Goal: Transaction & Acquisition: Purchase product/service

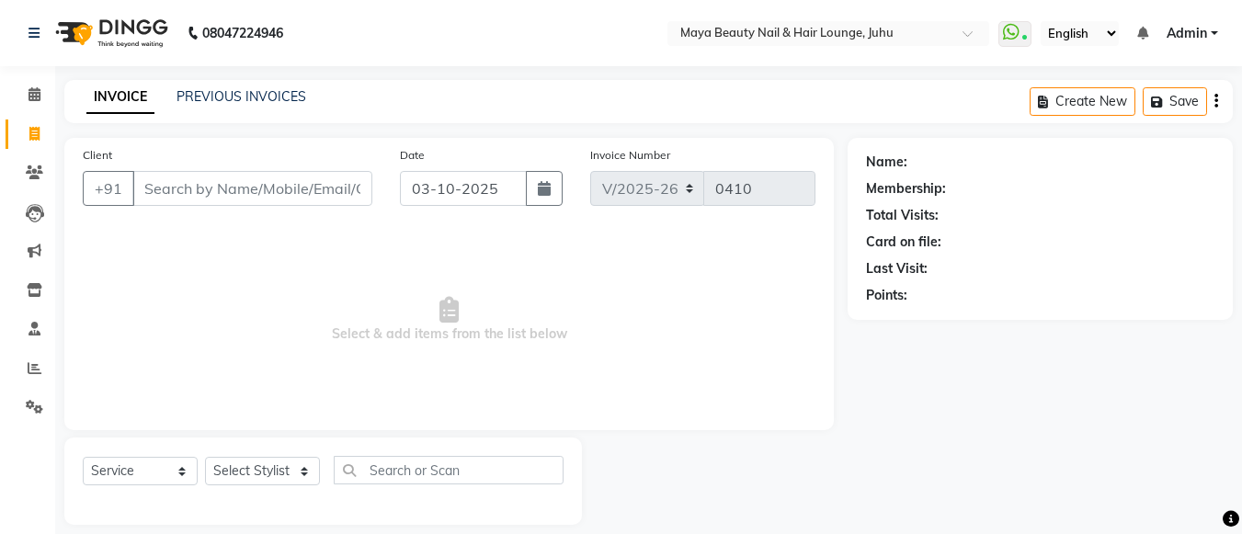
select select "4023"
select select "service"
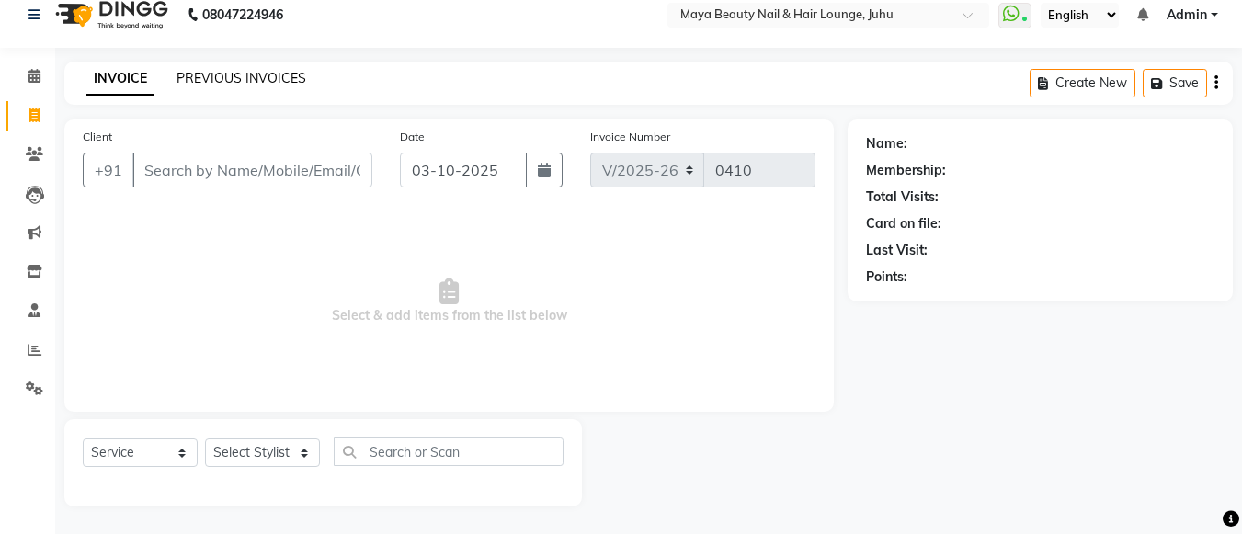
click at [240, 85] on link "PREVIOUS INVOICES" at bounding box center [241, 78] width 130 height 17
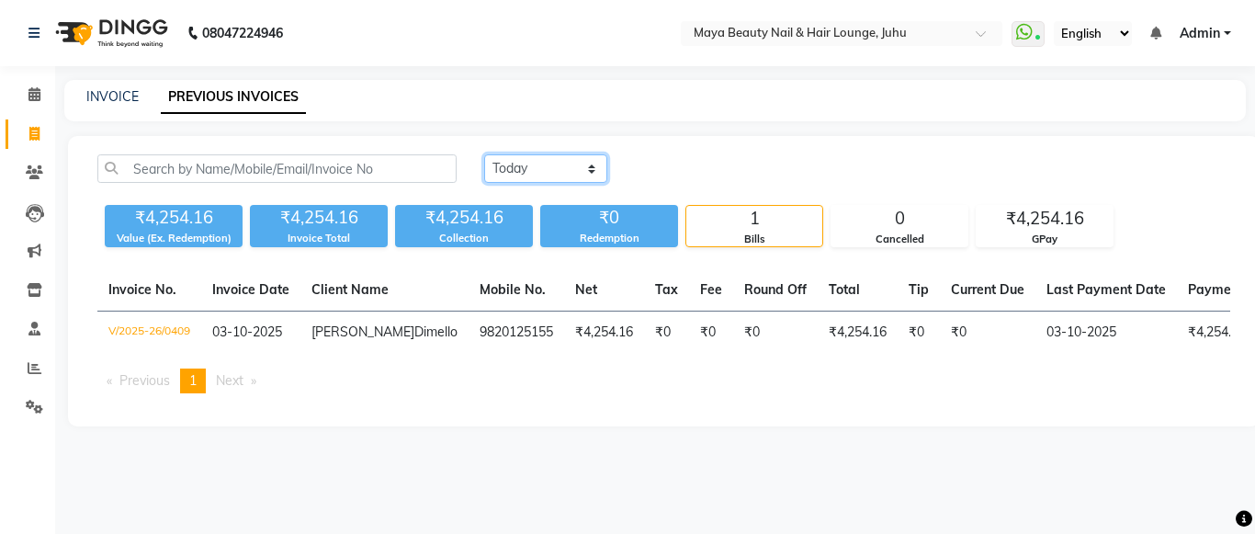
click at [596, 171] on select "[DATE] [DATE] Custom Range" at bounding box center [545, 168] width 123 height 28
click at [484, 154] on select "[DATE] [DATE] Custom Range" at bounding box center [545, 168] width 123 height 28
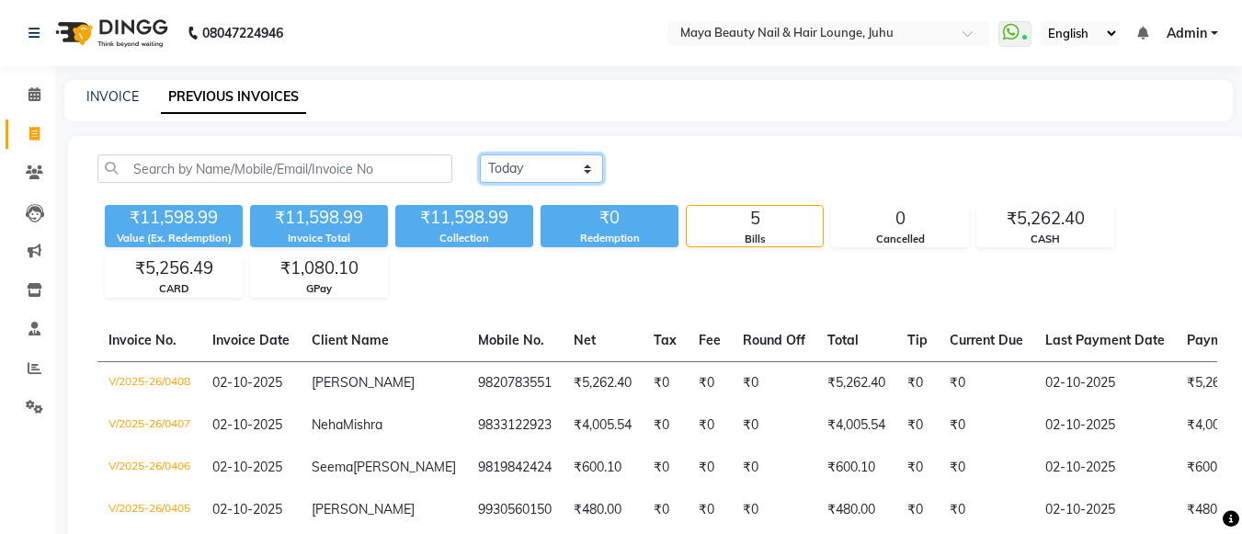
click at [589, 160] on select "[DATE] [DATE] Custom Range" at bounding box center [541, 168] width 123 height 28
select select "[DATE]"
click at [480, 154] on select "[DATE] [DATE] Custom Range" at bounding box center [541, 168] width 123 height 28
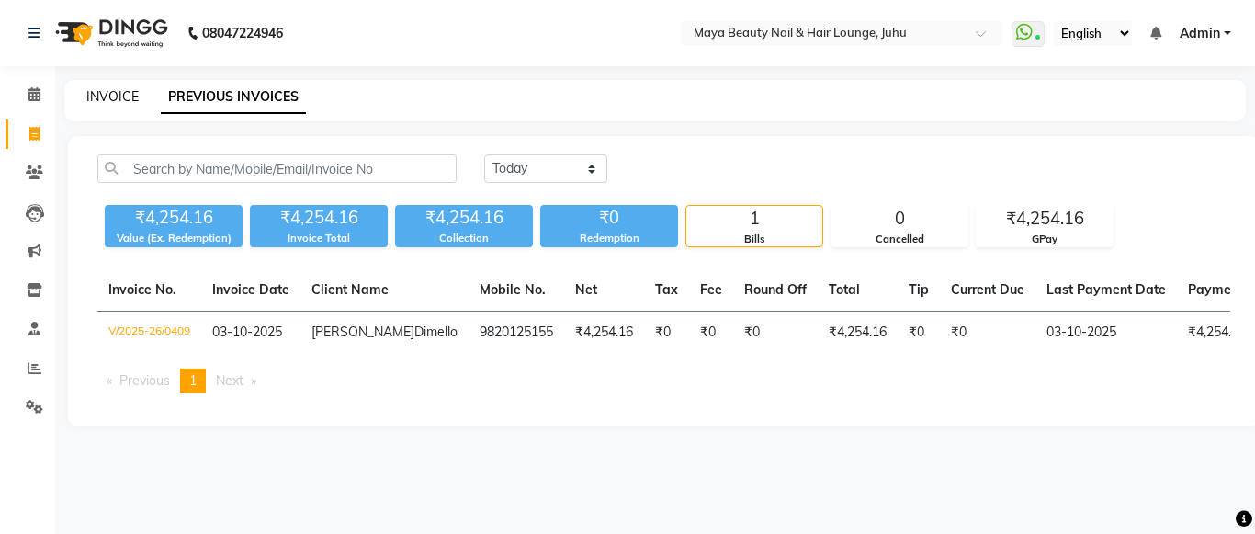
click at [119, 92] on link "INVOICE" at bounding box center [112, 96] width 52 height 17
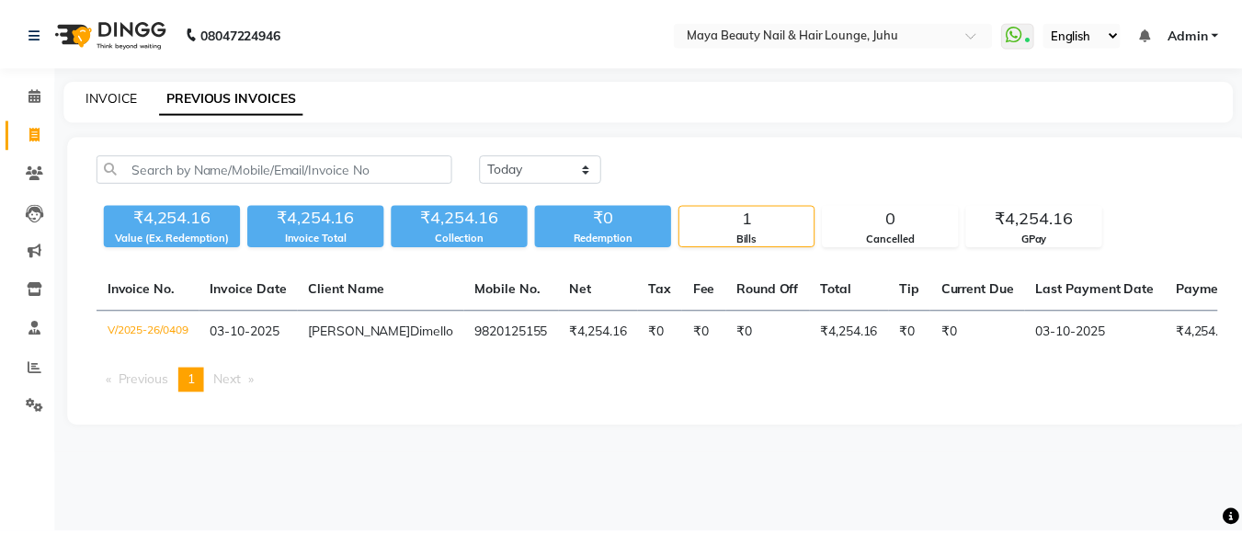
scroll to position [18, 0]
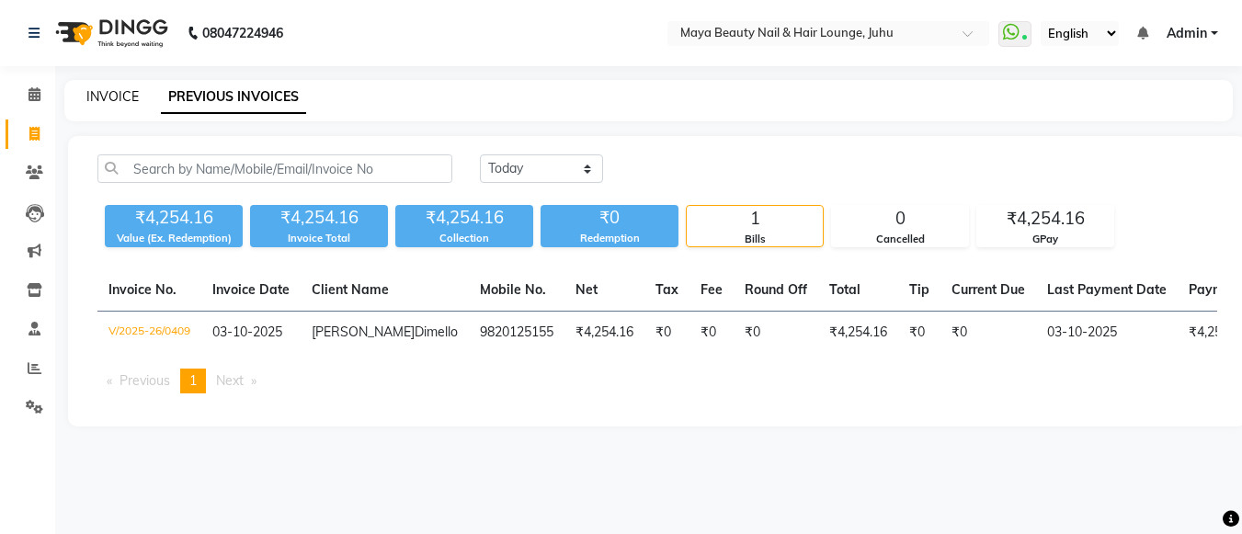
select select "4023"
select select "service"
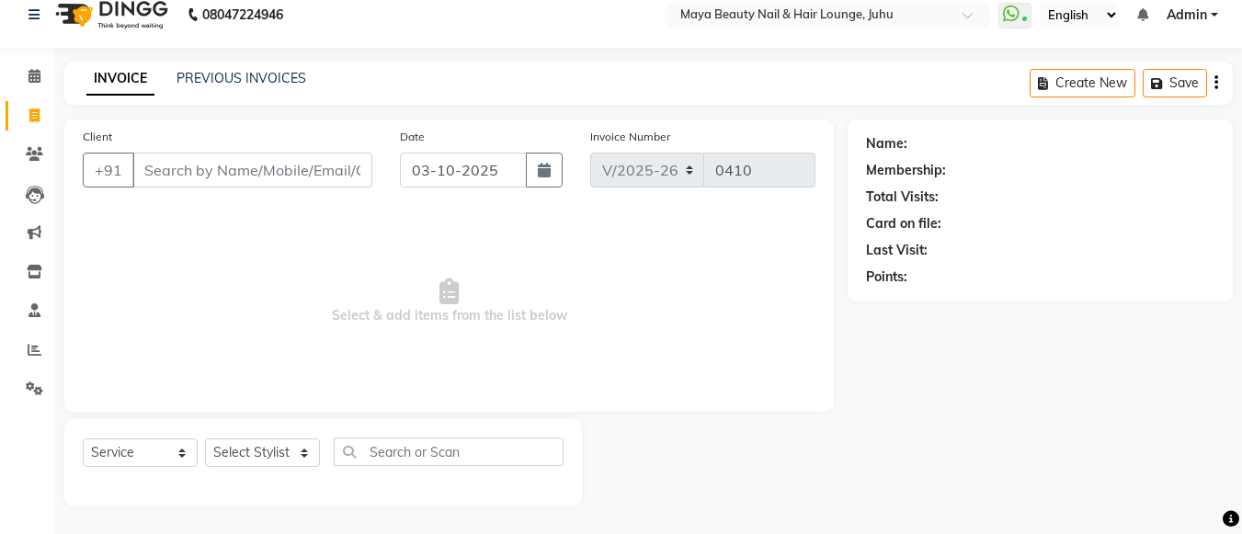
click at [201, 187] on input "Client" at bounding box center [252, 170] width 240 height 35
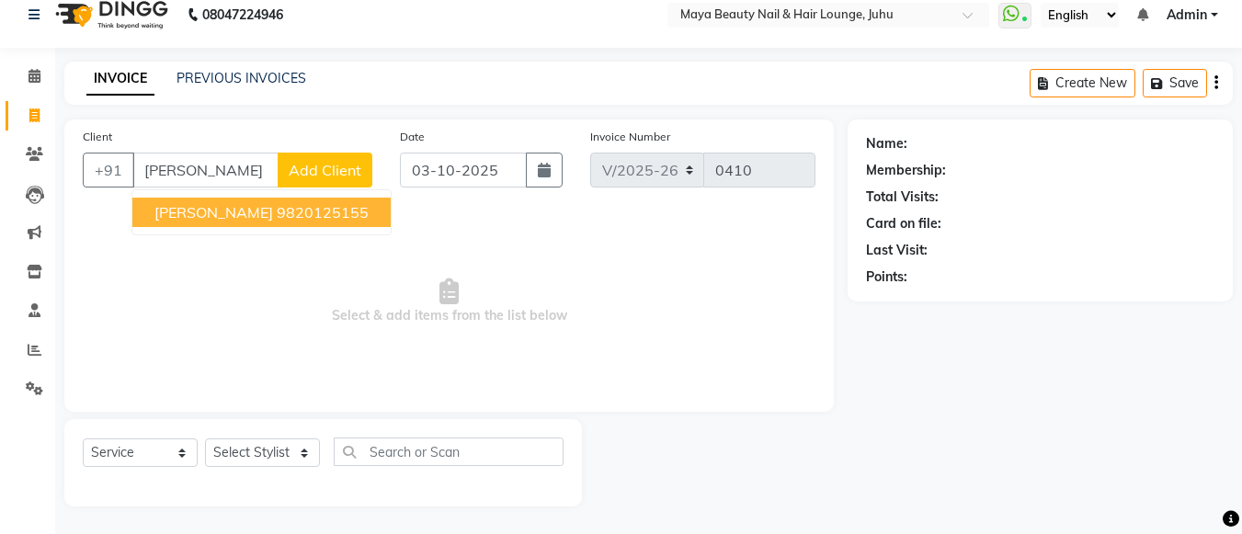
click at [320, 211] on ngb-highlight "9820125155" at bounding box center [323, 212] width 92 height 18
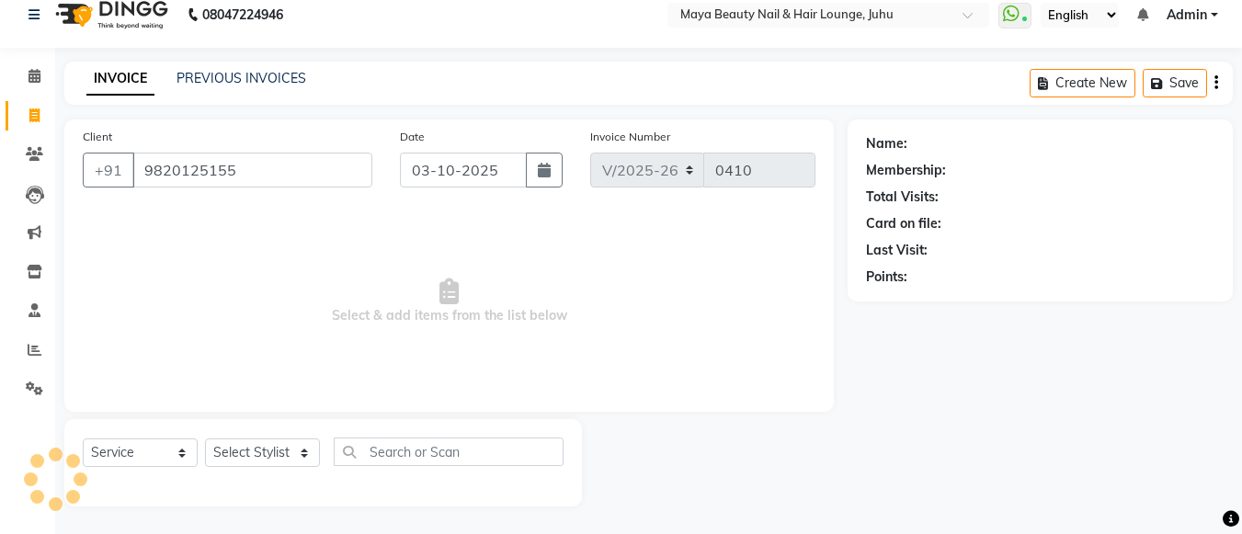
type input "9820125155"
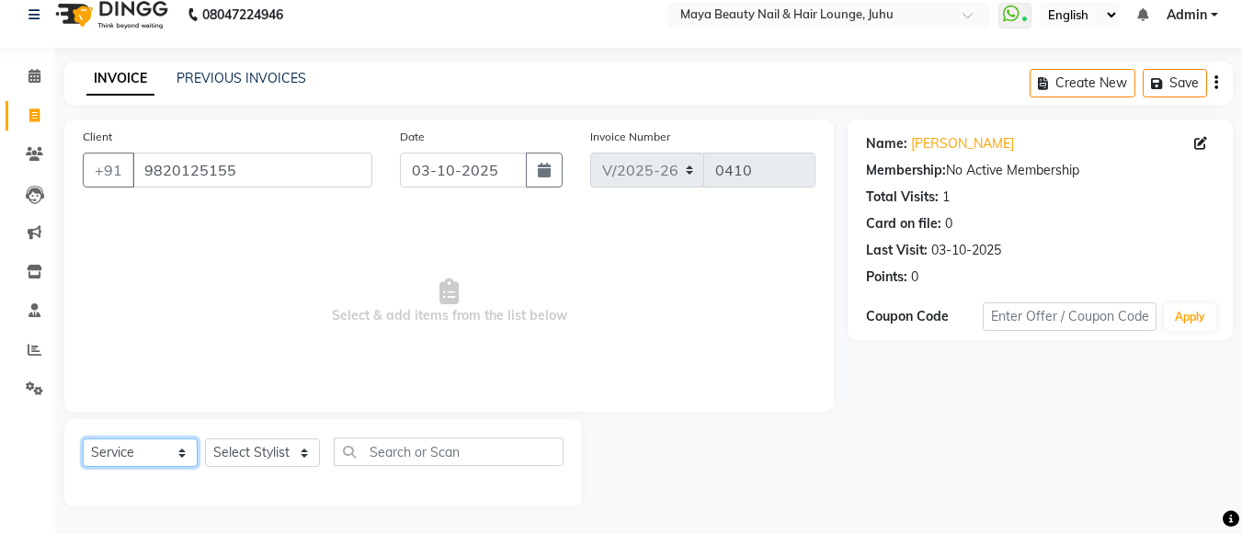
click at [178, 455] on select "Select Service Product Membership Package Voucher Prepaid Gift Card" at bounding box center [140, 452] width 115 height 28
select select "membership"
click at [83, 438] on select "Select Service Product Membership Package Voucher Prepaid Gift Card" at bounding box center [140, 452] width 115 height 28
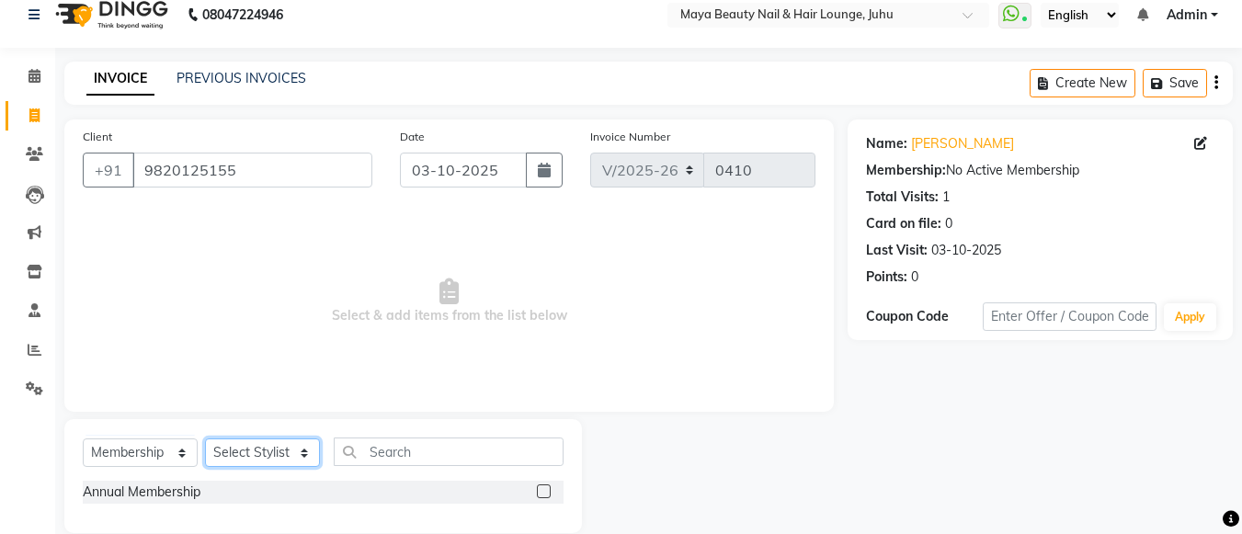
click at [307, 451] on select "Select Stylist [PERSON_NAME] Ashwini [PERSON_NAME] [PERSON_NAME] [PERSON_NAME] …" at bounding box center [262, 452] width 115 height 28
select select "78461"
click at [205, 438] on select "Select Stylist [PERSON_NAME] Ashwini [PERSON_NAME] [PERSON_NAME] [PERSON_NAME] …" at bounding box center [262, 452] width 115 height 28
click at [543, 494] on label at bounding box center [544, 491] width 14 height 14
click at [543, 494] on input "checkbox" at bounding box center [543, 492] width 12 height 12
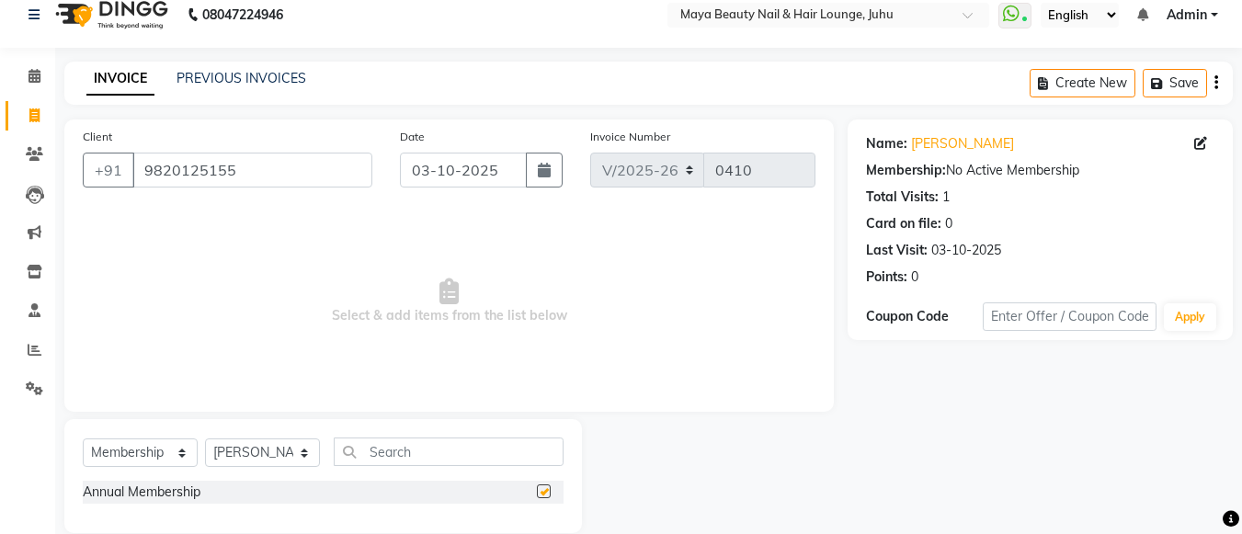
select select "select"
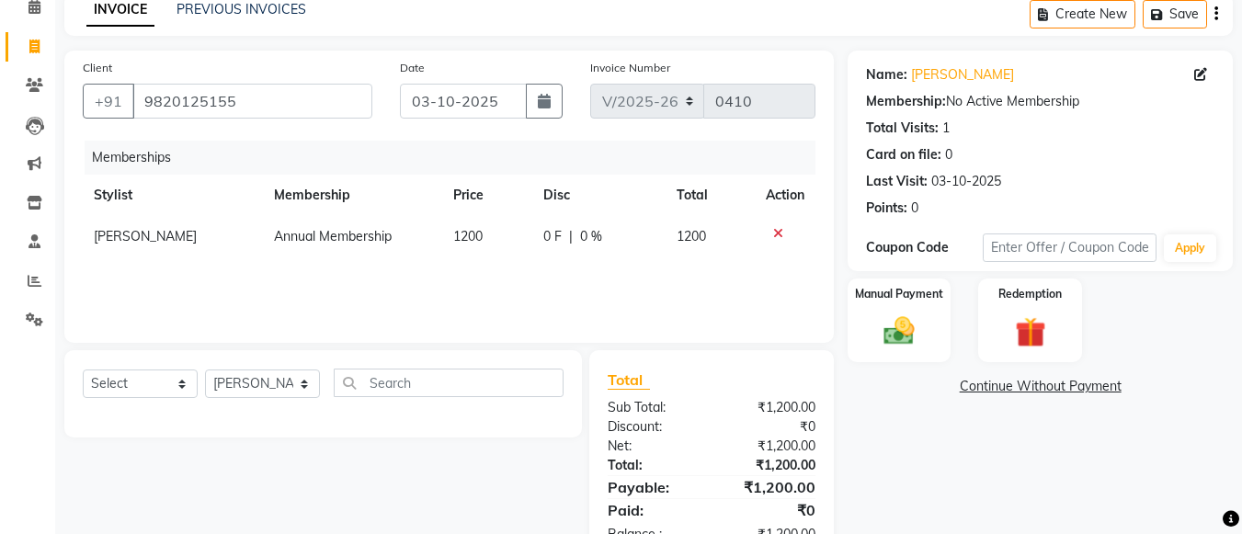
scroll to position [88, 0]
click at [900, 325] on img at bounding box center [898, 330] width 51 height 37
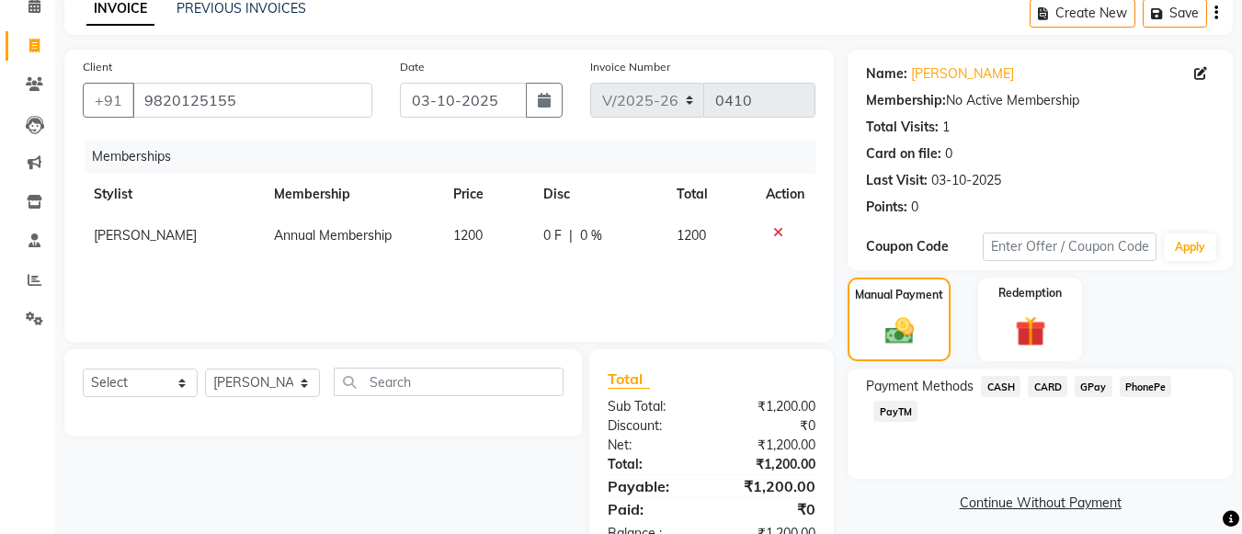
click at [1095, 383] on span "GPay" at bounding box center [1093, 386] width 38 height 21
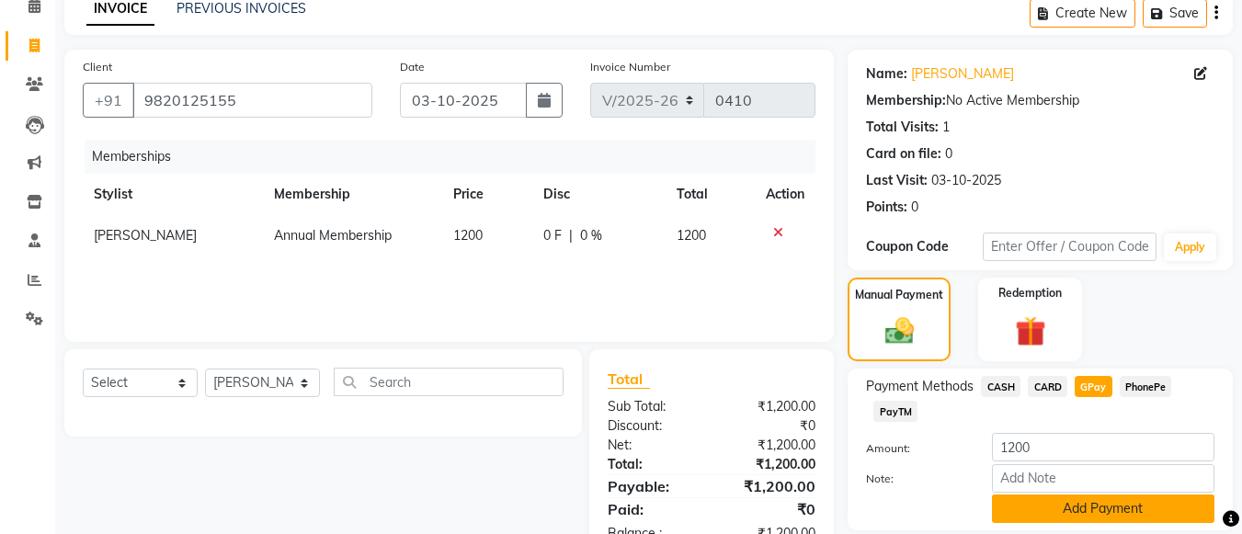
click at [1075, 508] on button "Add Payment" at bounding box center [1103, 508] width 222 height 28
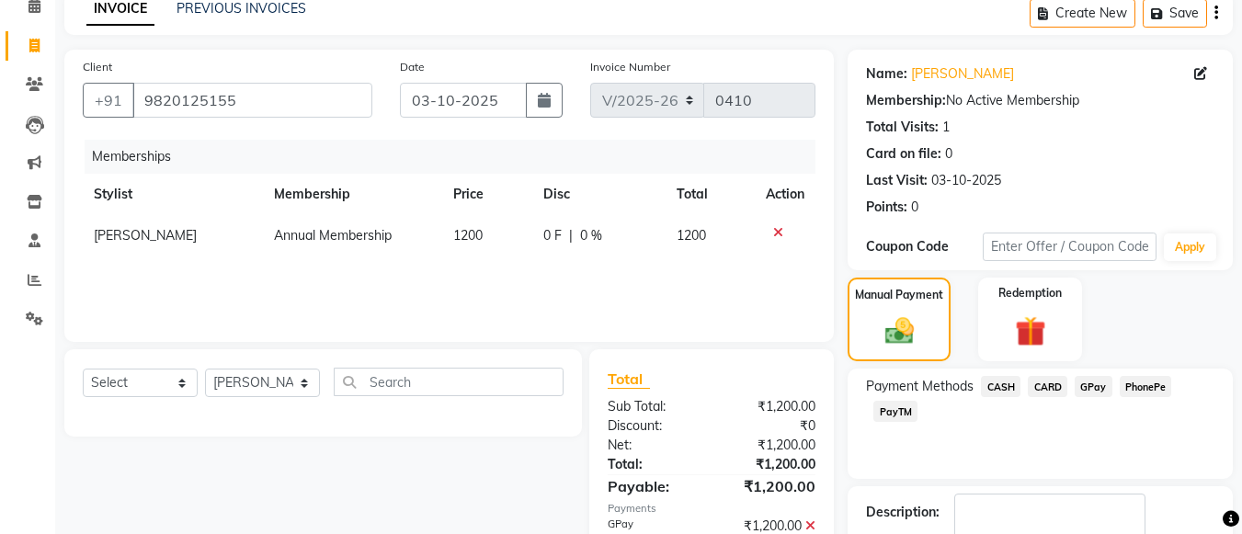
scroll to position [202, 0]
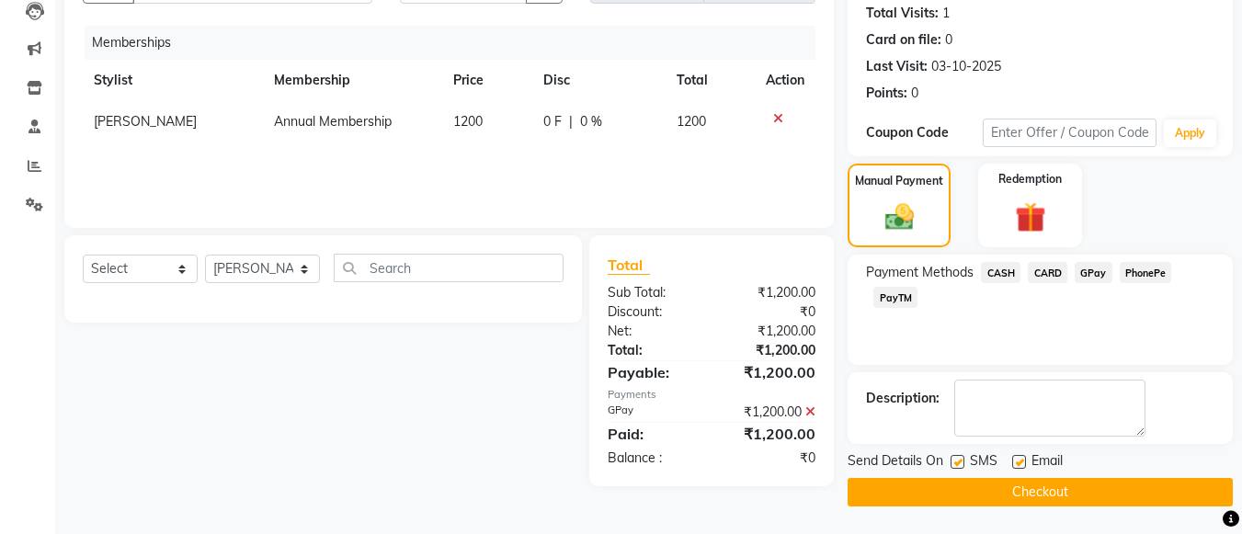
click at [1074, 494] on button "Checkout" at bounding box center [1039, 492] width 385 height 28
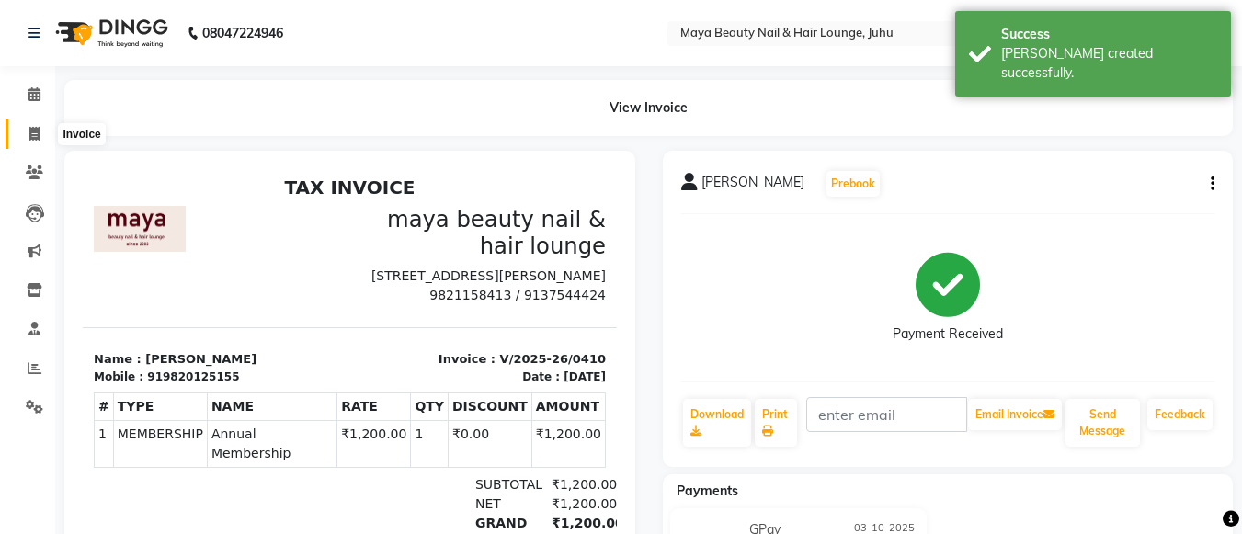
click at [35, 133] on icon at bounding box center [34, 134] width 10 height 14
select select "service"
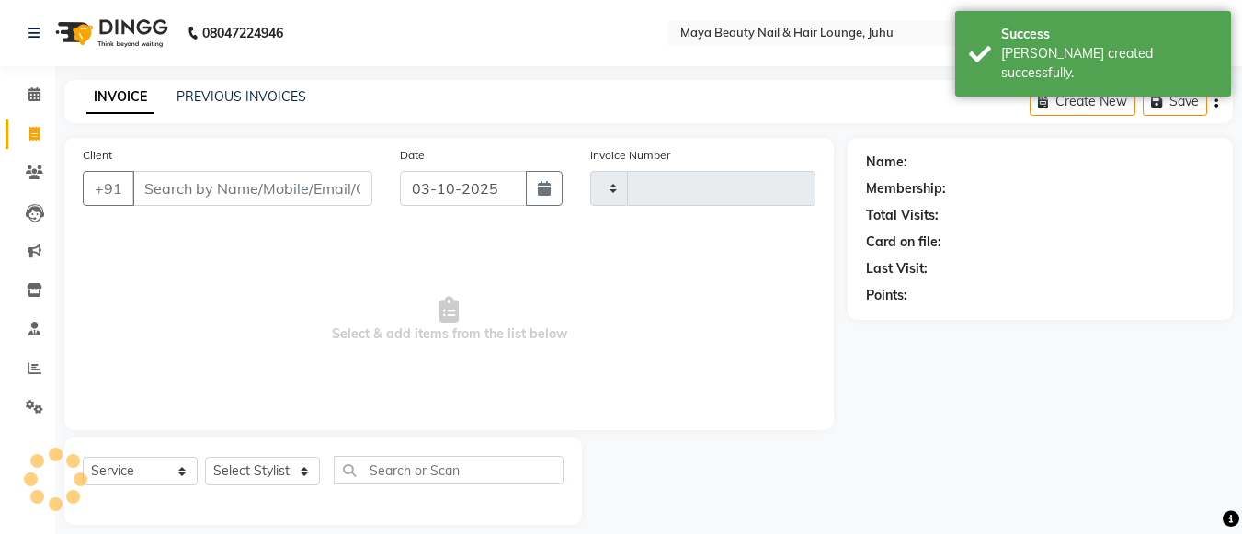
scroll to position [18, 0]
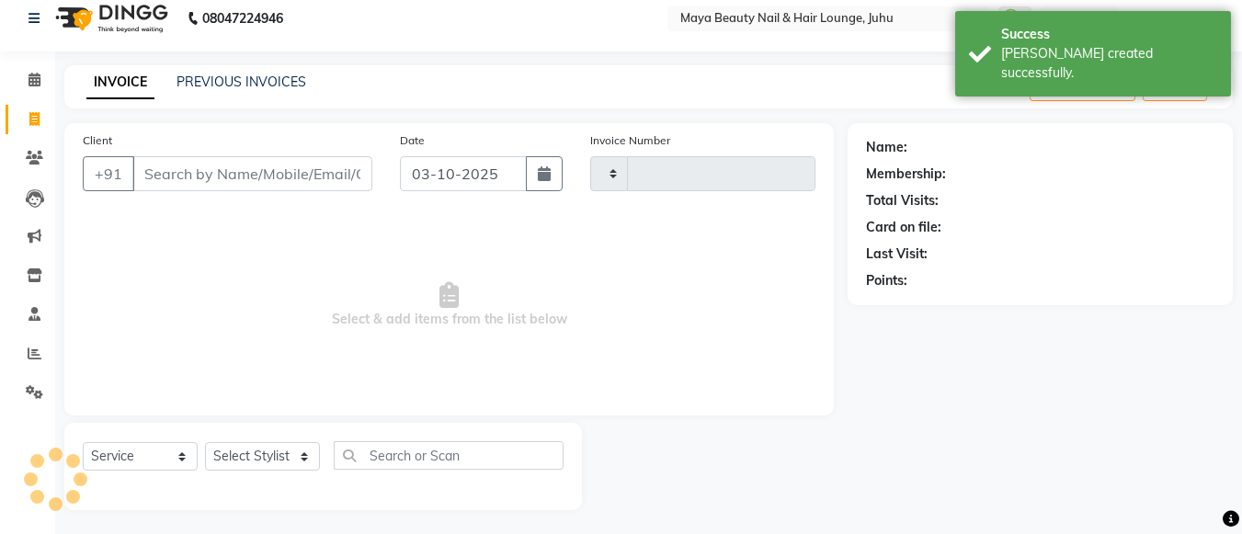
type input "0411"
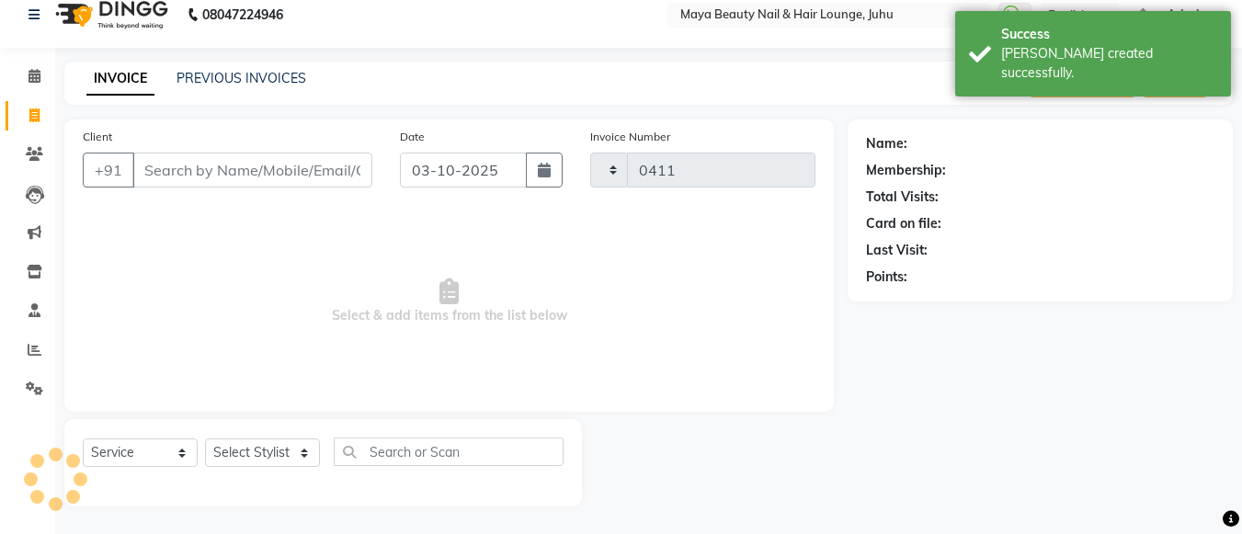
select select "4023"
click at [222, 72] on link "PREVIOUS INVOICES" at bounding box center [241, 78] width 130 height 17
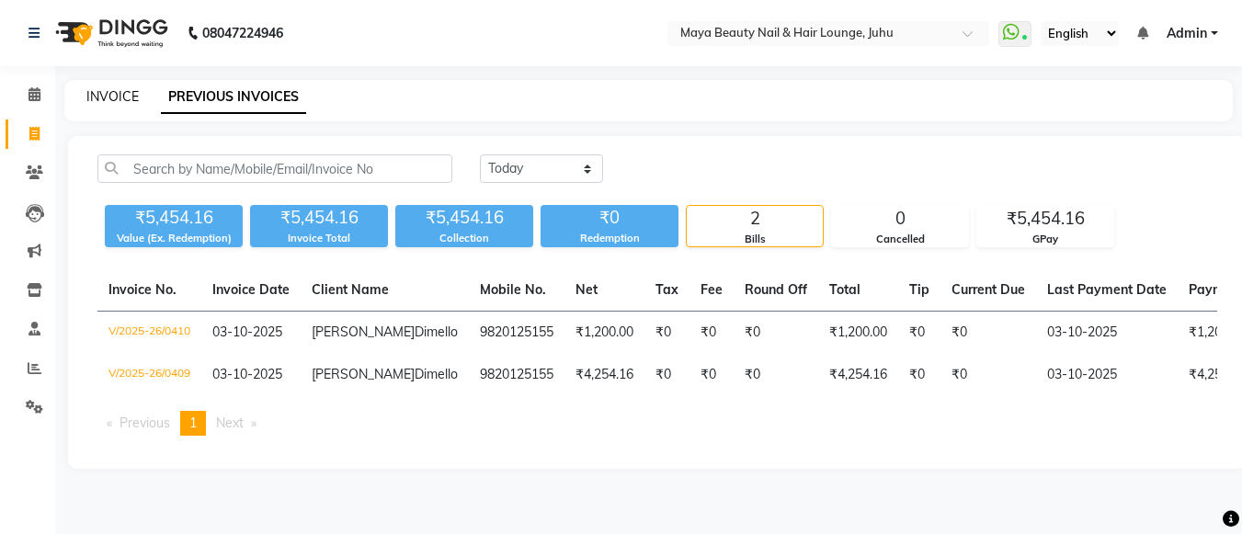
click at [110, 91] on link "INVOICE" at bounding box center [112, 96] width 52 height 17
select select "4023"
select select "service"
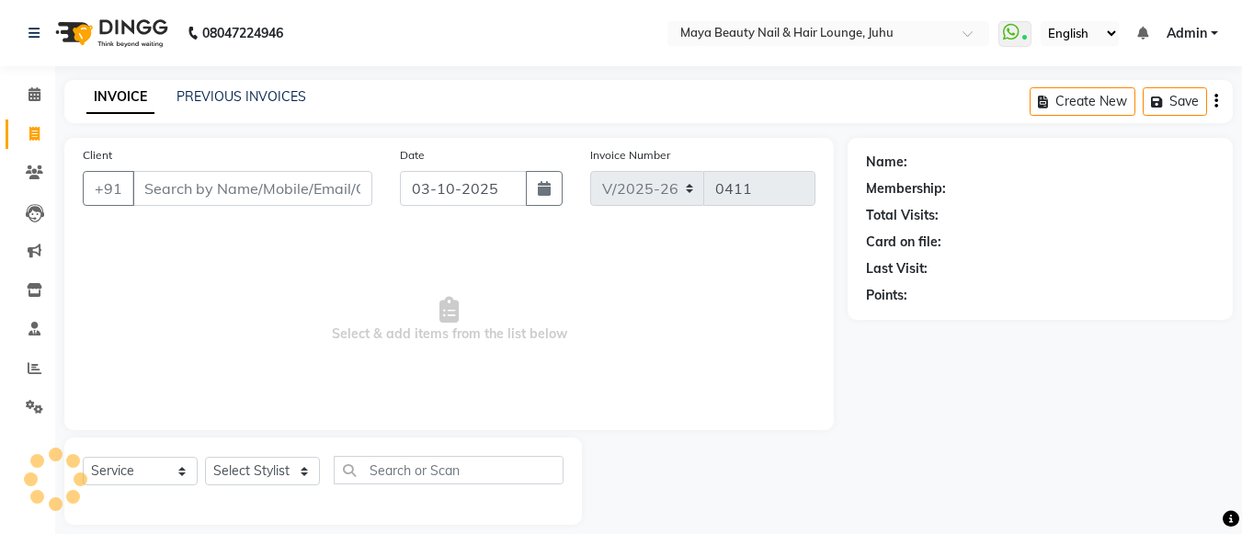
scroll to position [18, 0]
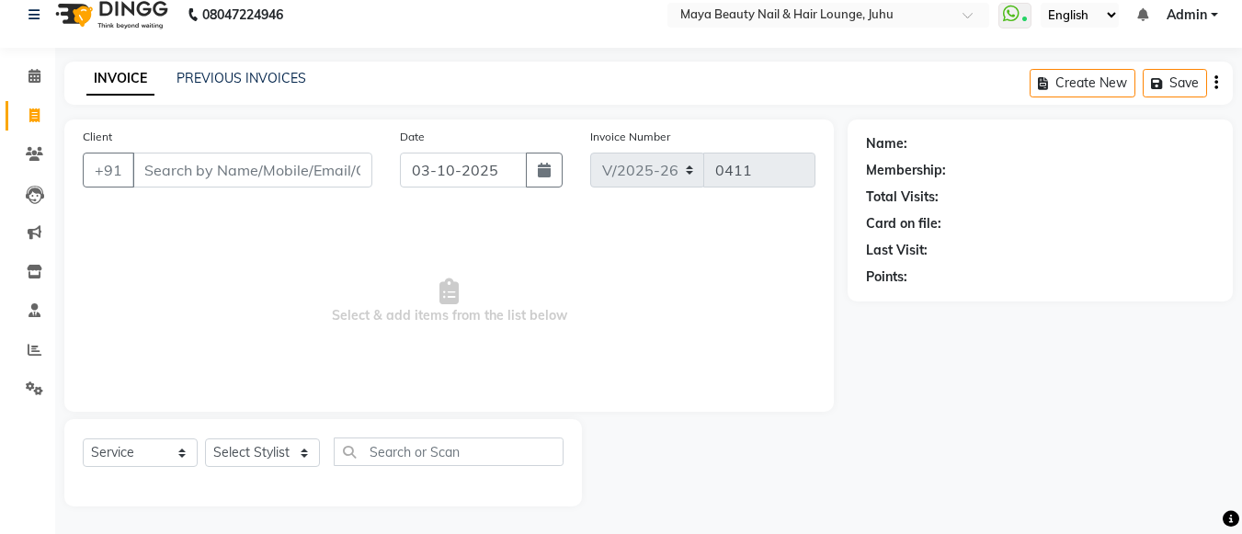
click at [181, 186] on input "Client" at bounding box center [252, 170] width 240 height 35
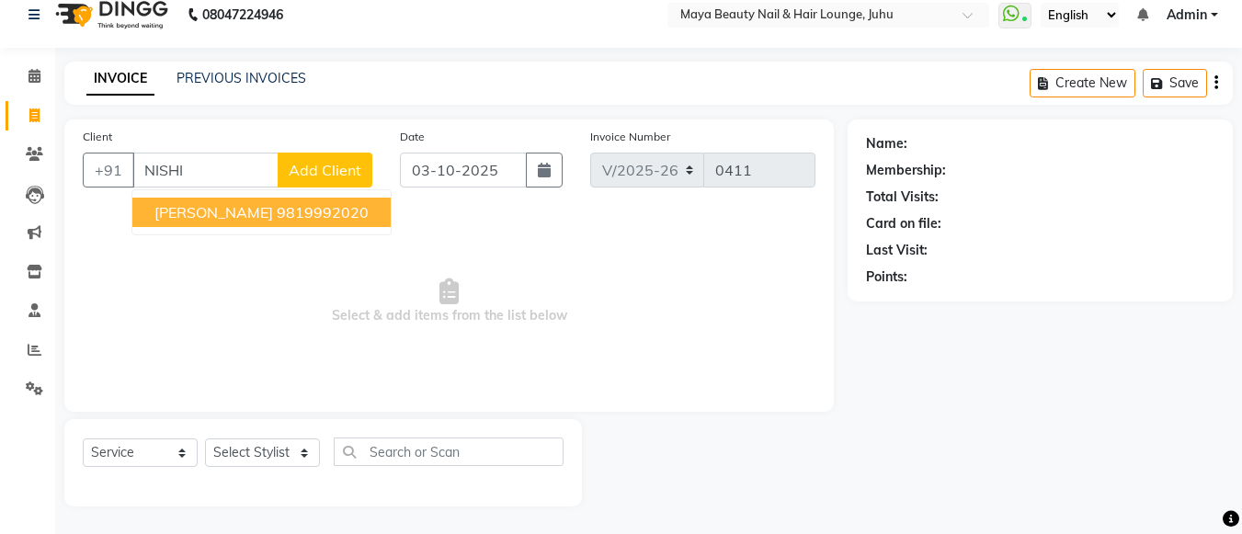
click at [277, 213] on ngb-highlight "9819992020" at bounding box center [323, 212] width 92 height 18
type input "9819992020"
select select "1: Object"
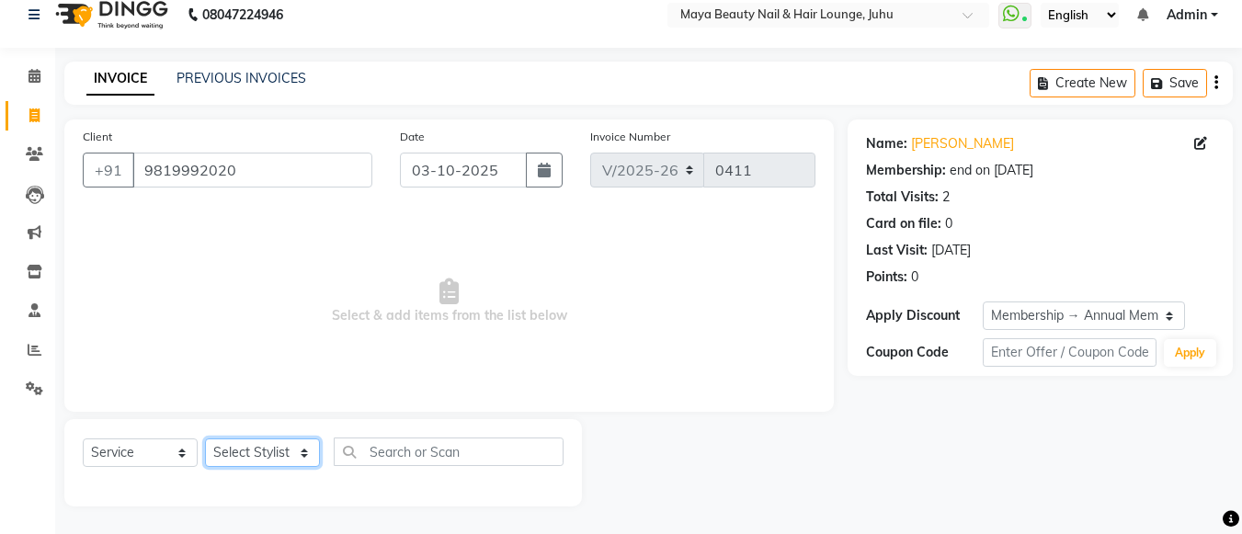
click at [306, 450] on select "Select Stylist [PERSON_NAME] Ashwini [PERSON_NAME] [PERSON_NAME] [PERSON_NAME] …" at bounding box center [262, 452] width 115 height 28
select select "20268"
click at [205, 438] on select "Select Stylist [PERSON_NAME] Ashwini [PERSON_NAME] [PERSON_NAME] [PERSON_NAME] …" at bounding box center [262, 452] width 115 height 28
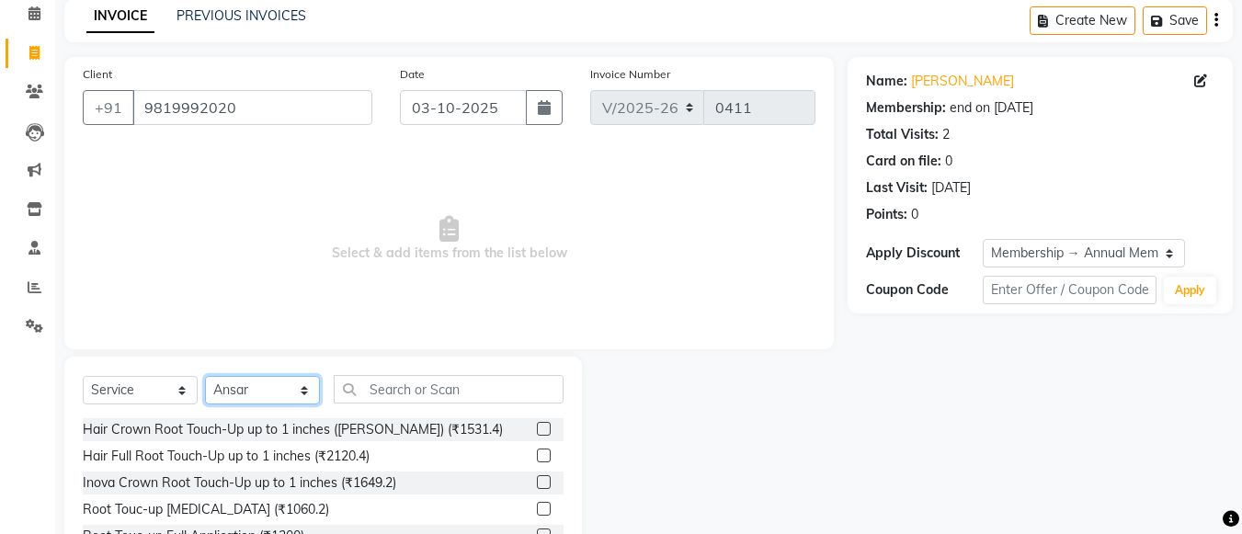
scroll to position [84, 0]
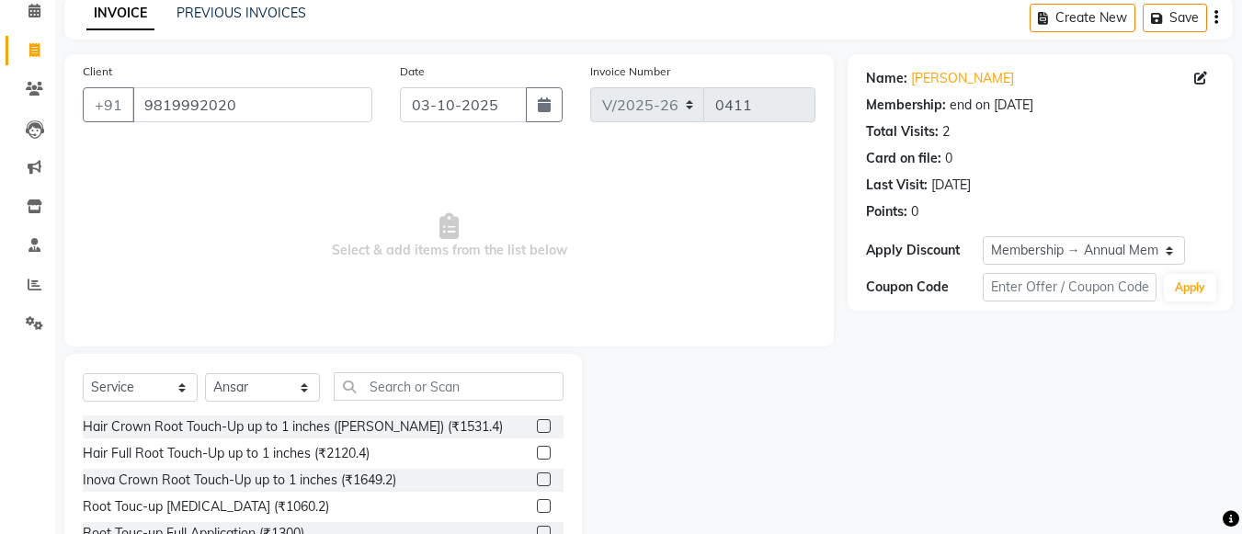
click at [537, 483] on label at bounding box center [544, 479] width 14 height 14
click at [537, 483] on input "checkbox" at bounding box center [543, 480] width 12 height 12
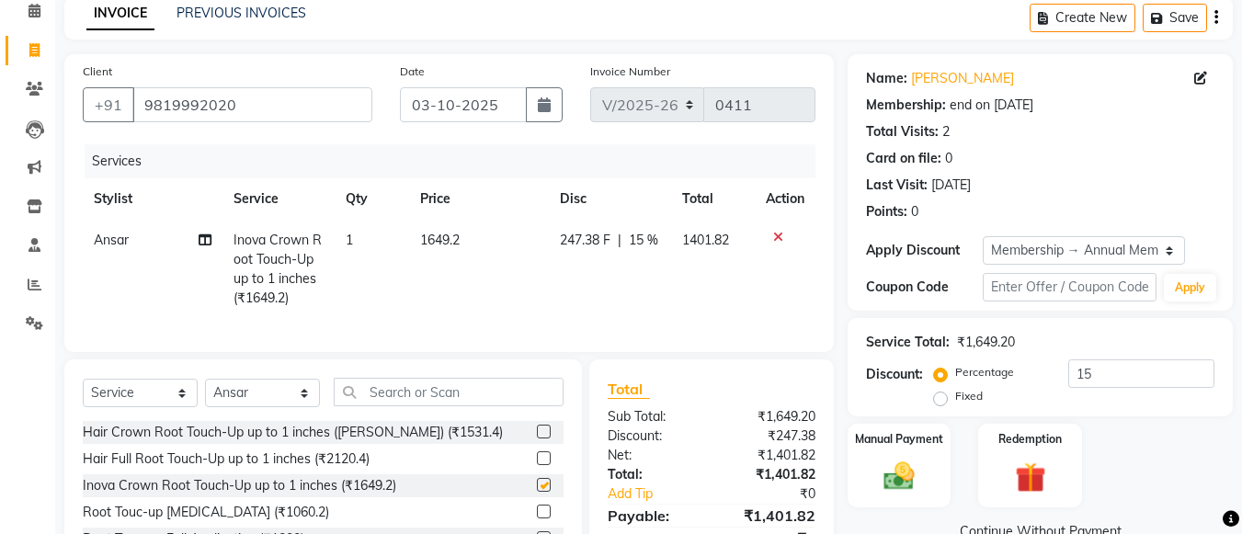
checkbox input "false"
click at [537, 438] on label at bounding box center [544, 432] width 14 height 14
click at [537, 438] on input "checkbox" at bounding box center [543, 432] width 12 height 12
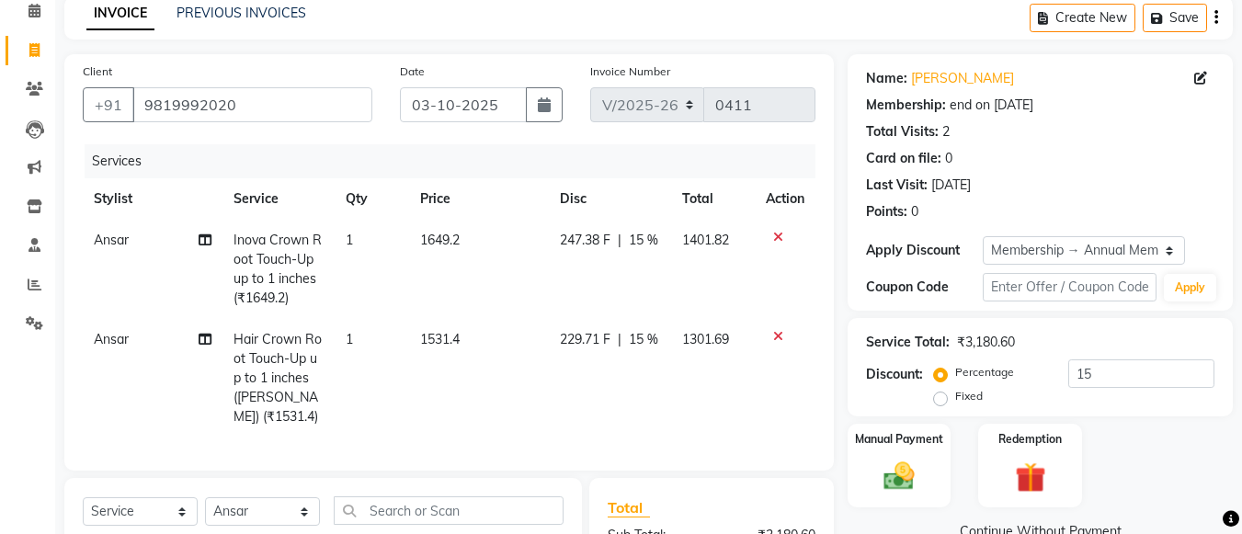
checkbox input "false"
click at [781, 242] on icon at bounding box center [778, 237] width 10 height 13
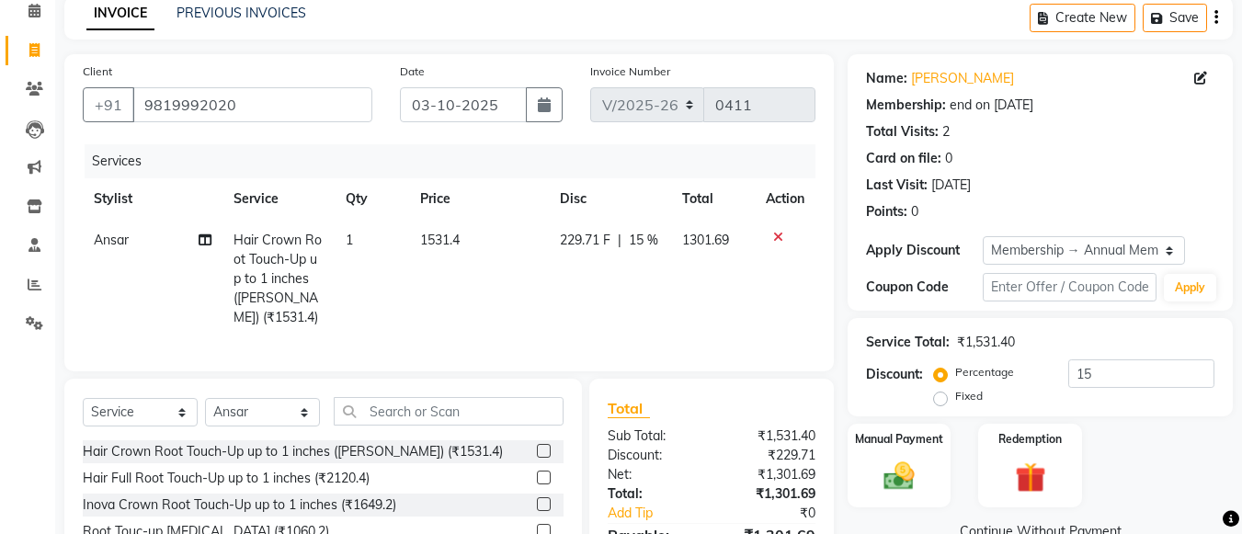
click at [458, 236] on span "1531.4" at bounding box center [440, 240] width 40 height 17
select select "20268"
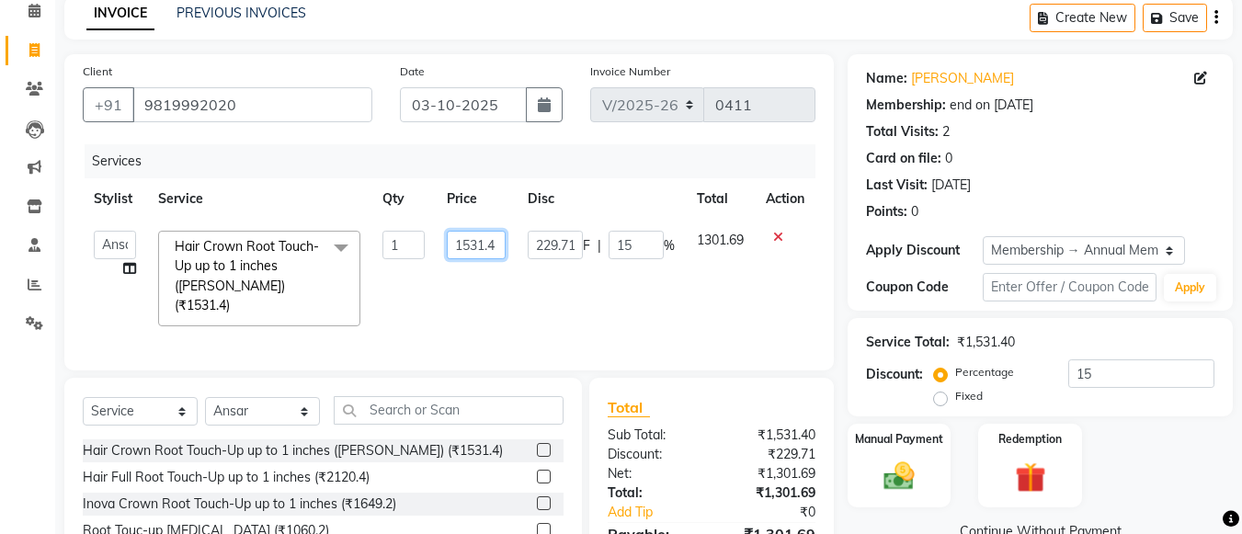
click at [489, 244] on input "1531.4" at bounding box center [476, 245] width 59 height 28
type input "1531.4"
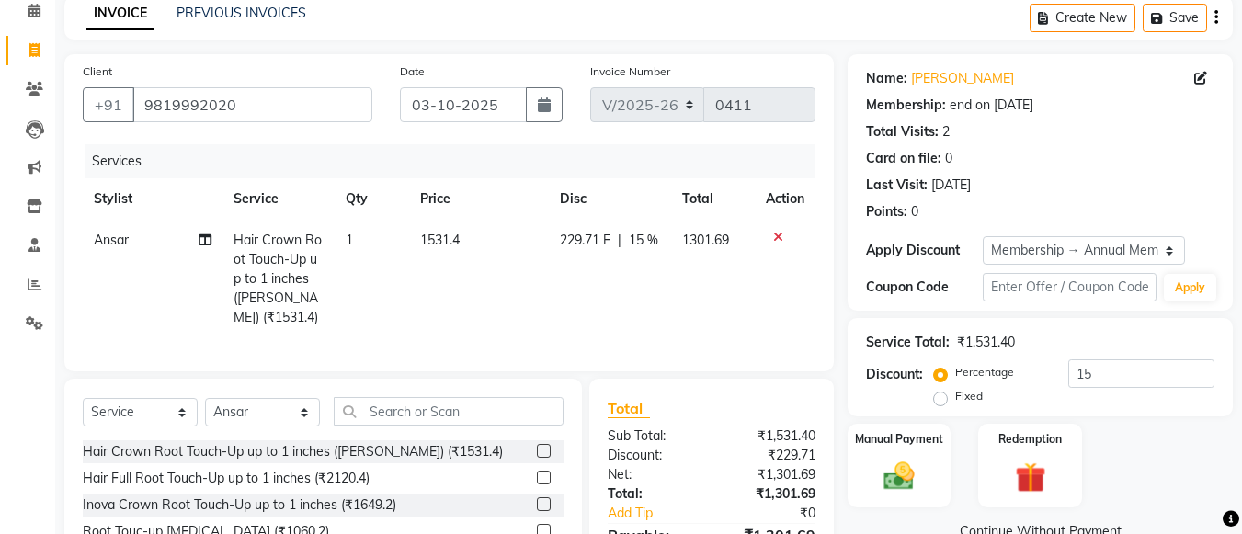
click at [596, 273] on td "229.71 F | 15 %" at bounding box center [610, 279] width 122 height 119
select select "20268"
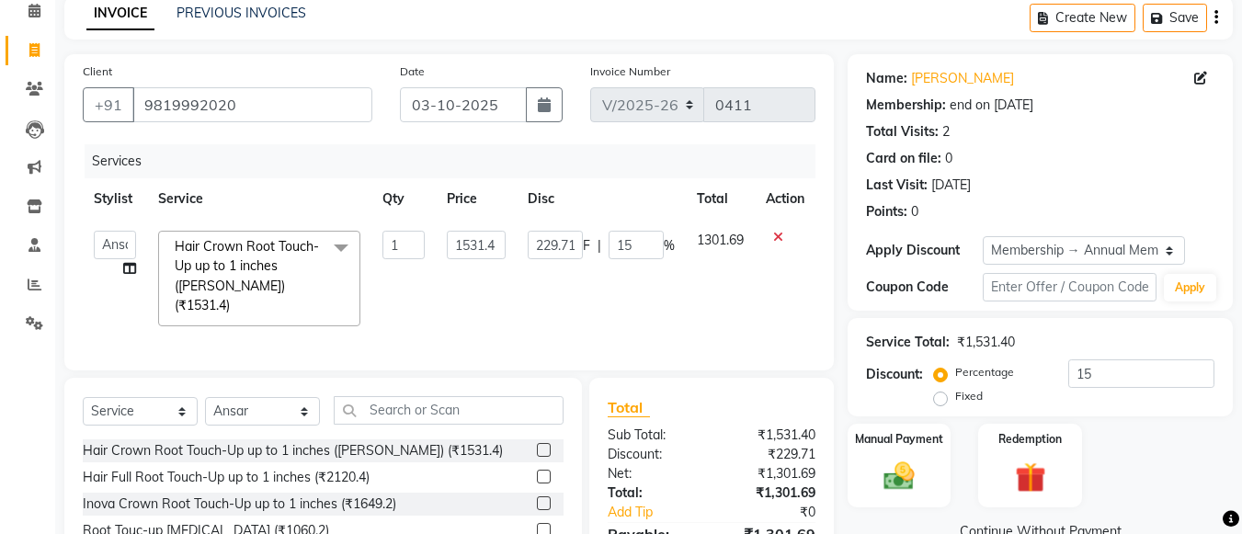
click at [506, 235] on td "1531.4" at bounding box center [476, 279] width 81 height 118
click at [483, 249] on input "1531.4" at bounding box center [476, 245] width 59 height 28
click at [498, 242] on input "1531.4" at bounding box center [476, 245] width 59 height 28
type input "1650"
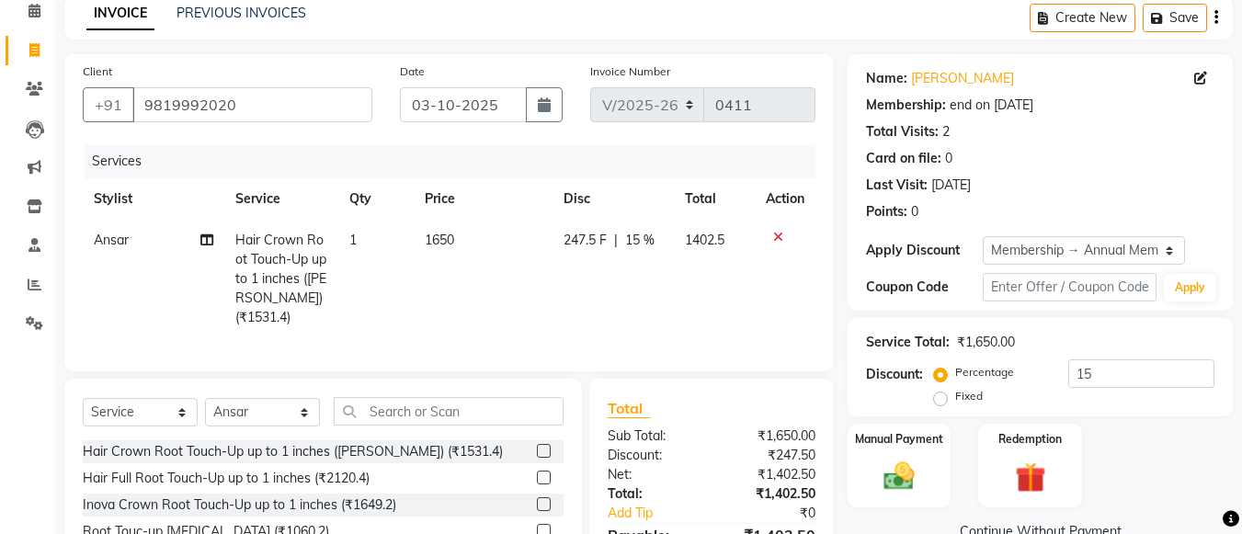
click at [553, 317] on td "247.5 F | 15 %" at bounding box center [612, 279] width 120 height 119
select select "20268"
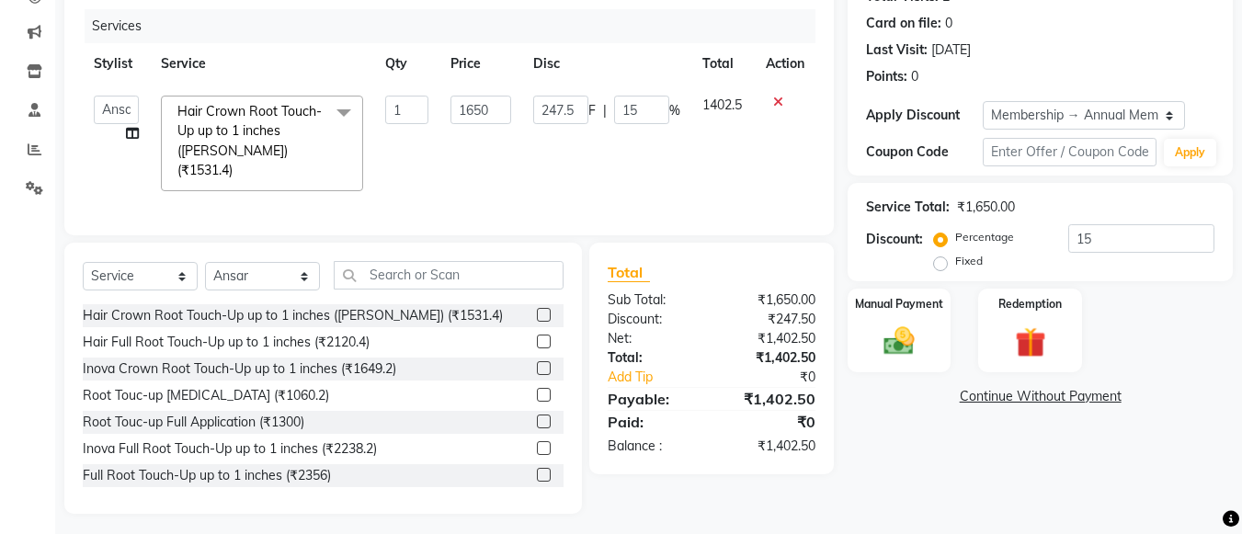
scroll to position [220, 0]
click at [312, 272] on select "Select Stylist [PERSON_NAME] Ashwini [PERSON_NAME] [PERSON_NAME] [PERSON_NAME] …" at bounding box center [262, 275] width 115 height 28
select select "20270"
click at [205, 261] on select "Select Stylist [PERSON_NAME] Ashwini [PERSON_NAME] [PERSON_NAME] [PERSON_NAME] …" at bounding box center [262, 275] width 115 height 28
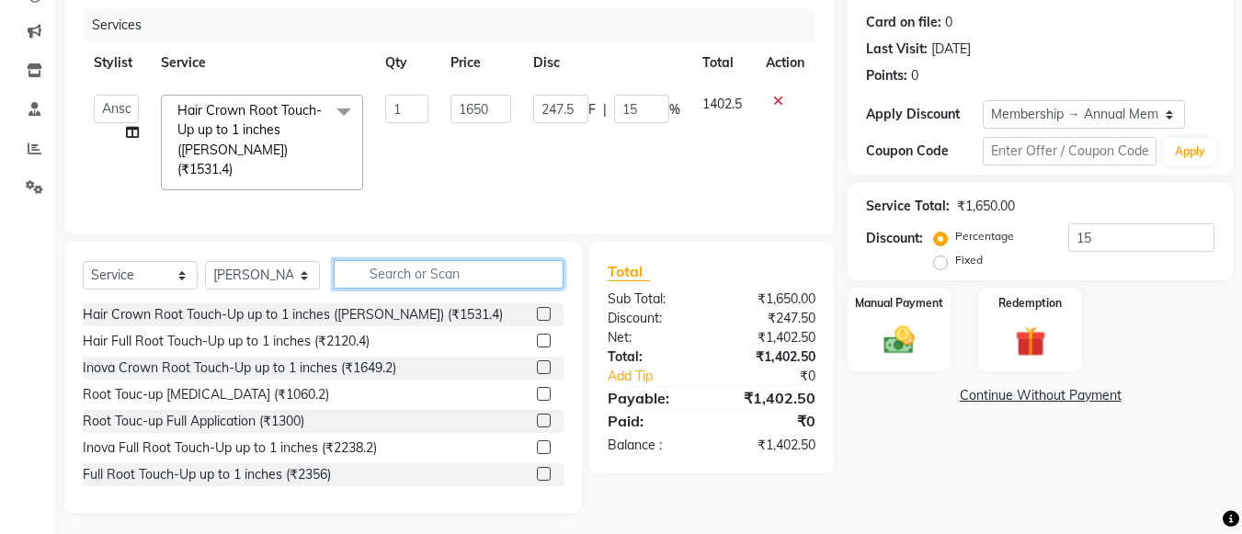
click at [382, 263] on input "text" at bounding box center [449, 274] width 230 height 28
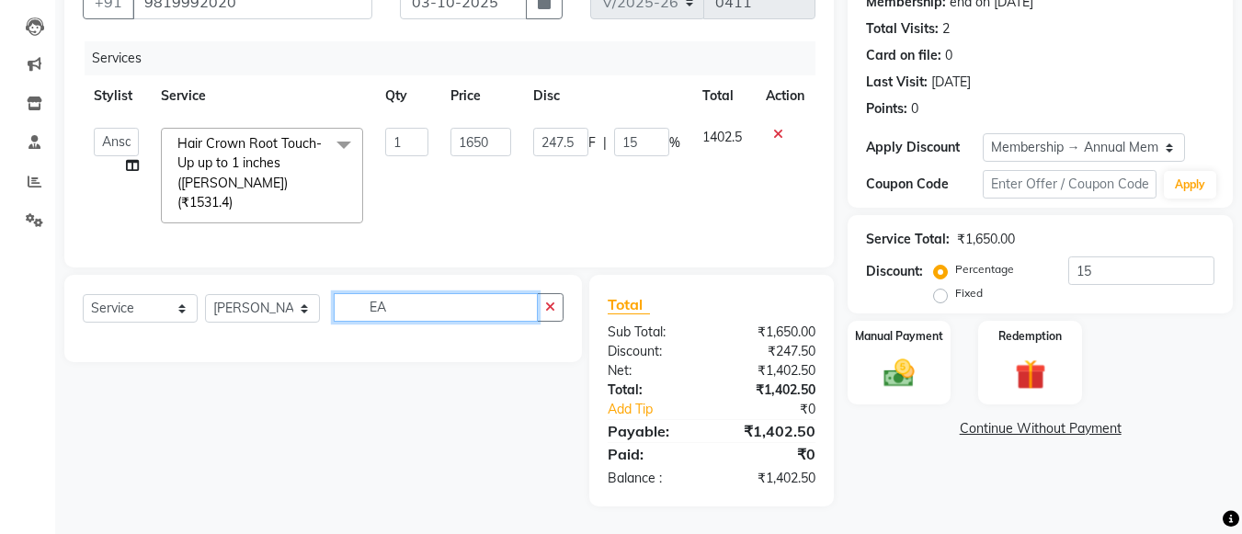
type input "E"
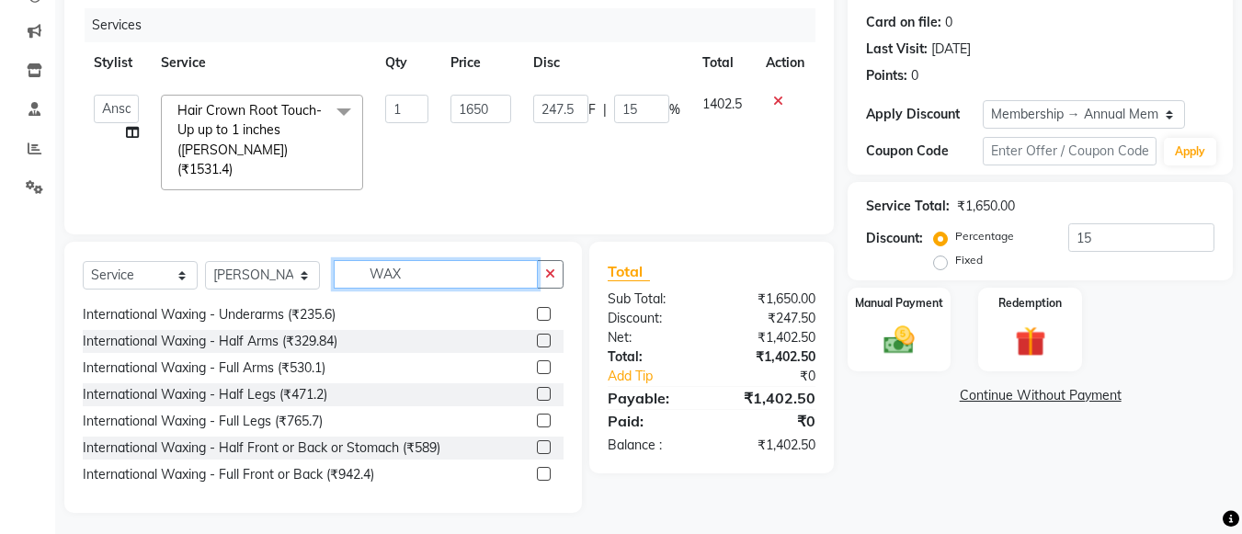
scroll to position [187, 0]
type input "WAX"
click at [537, 426] on label at bounding box center [544, 420] width 14 height 14
click at [537, 426] on input "checkbox" at bounding box center [543, 421] width 12 height 12
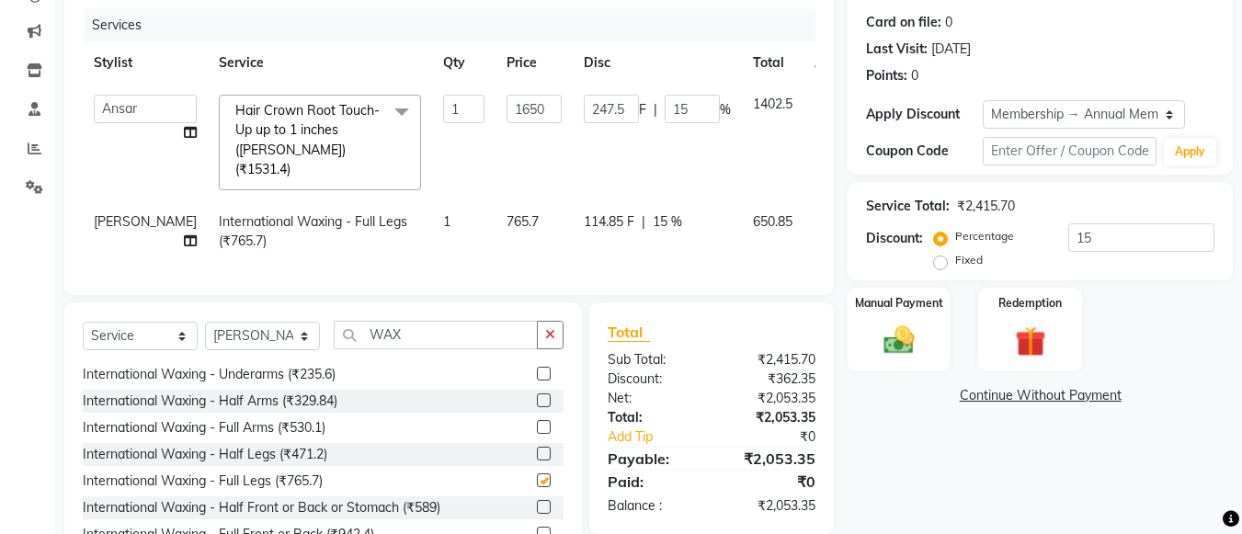
checkbox input "false"
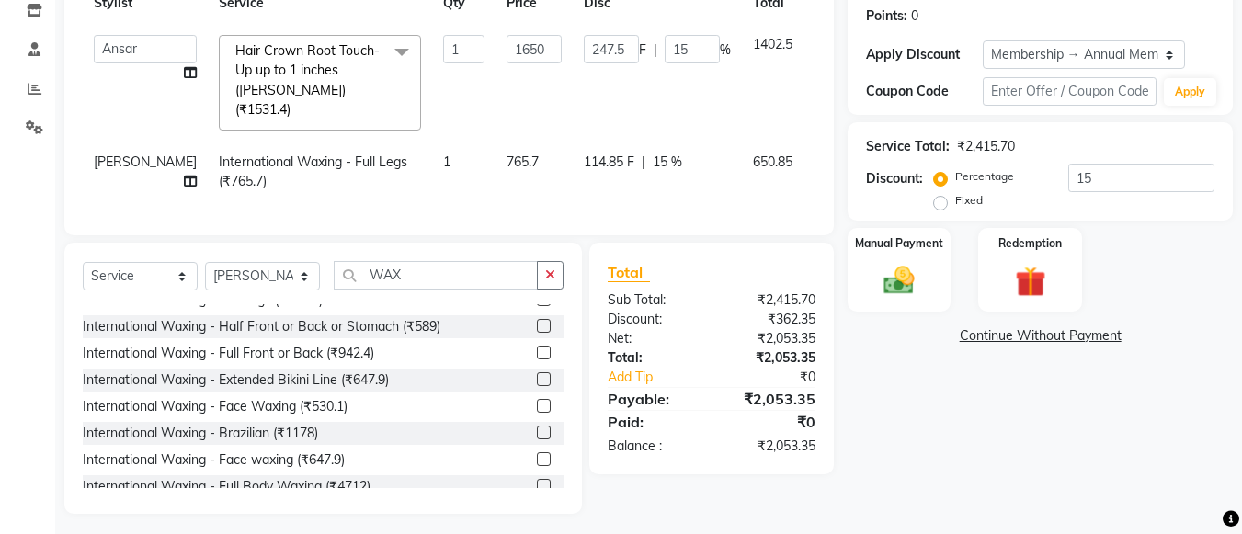
scroll to position [280, 0]
click at [506, 153] on span "765.7" at bounding box center [522, 161] width 32 height 17
select select "20270"
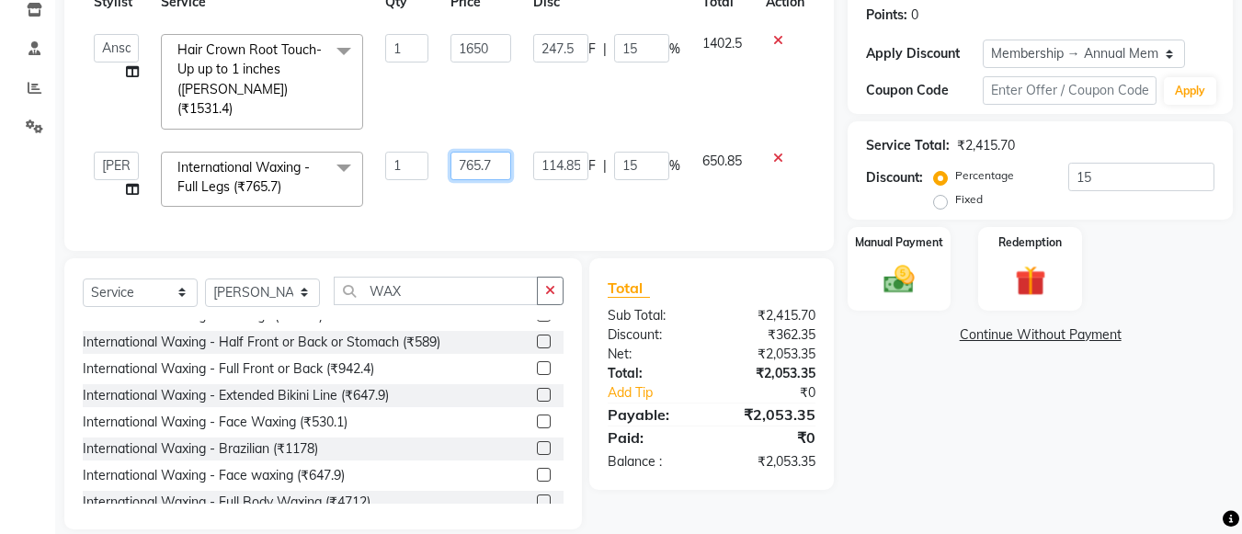
click at [480, 152] on input "765.7" at bounding box center [480, 166] width 61 height 28
type input "700.7"
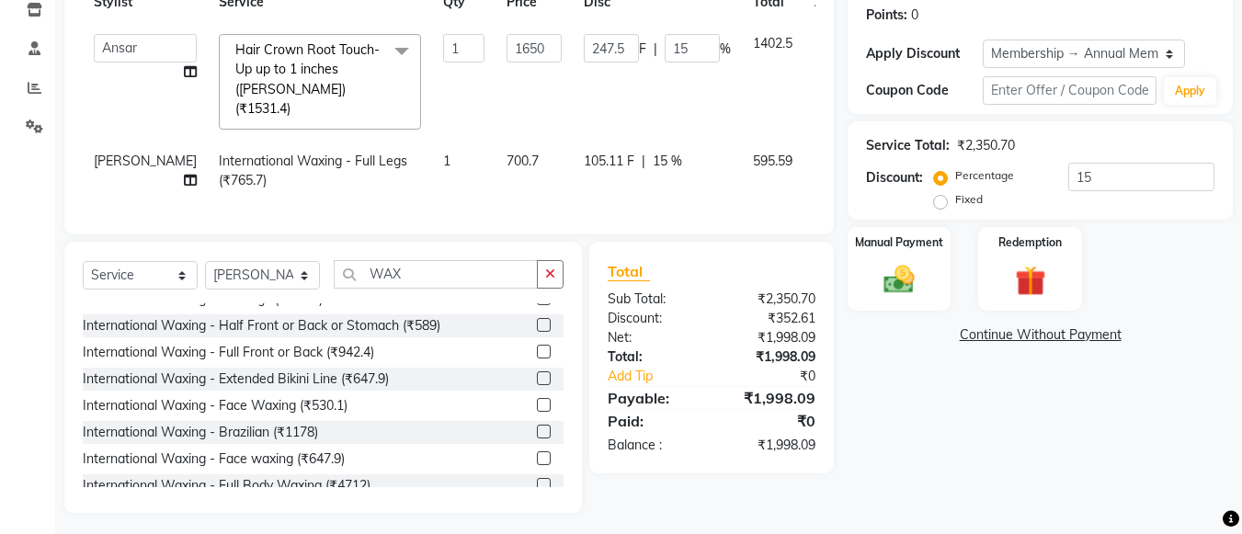
click at [574, 181] on td "105.11 F | 15 %" at bounding box center [657, 171] width 169 height 61
select select "20270"
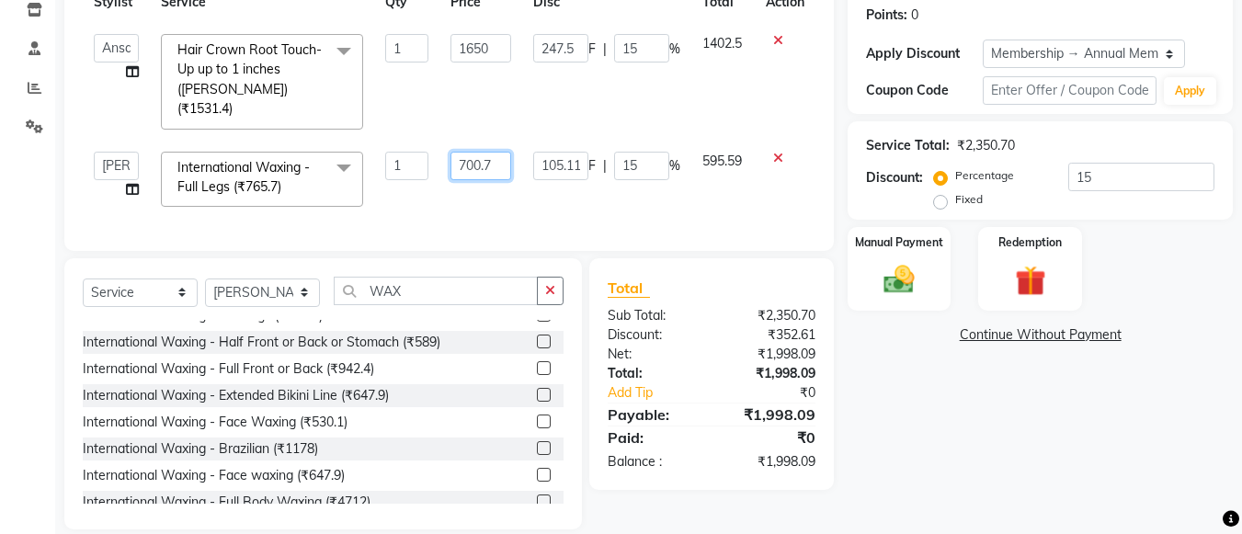
click at [476, 152] on input "700.7" at bounding box center [480, 166] width 61 height 28
type input "710.7"
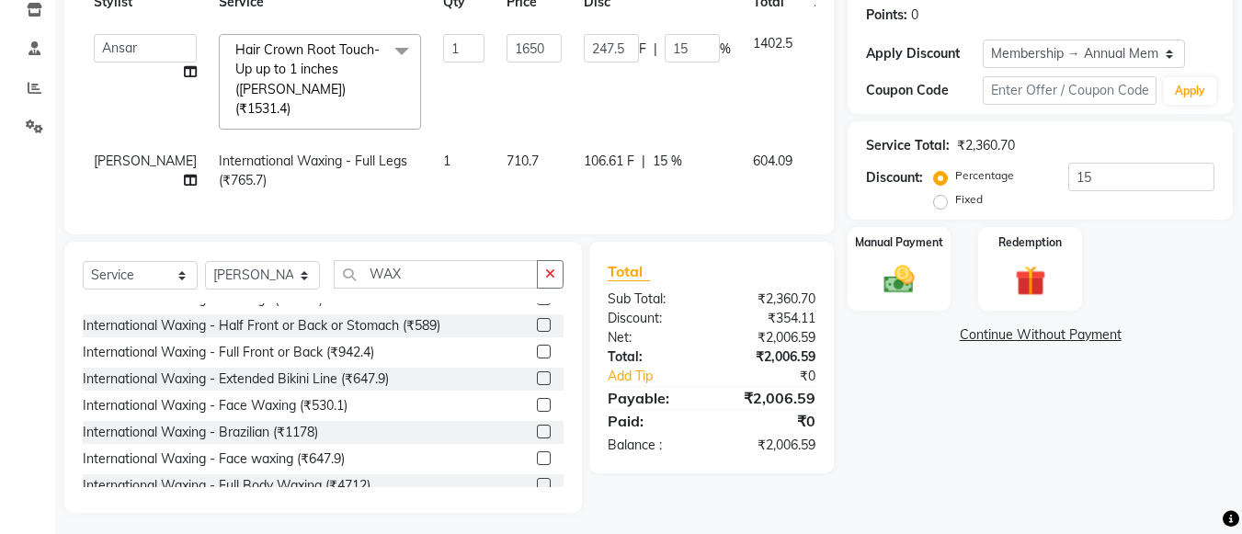
click at [620, 181] on td "106.61 F | 15 %" at bounding box center [657, 171] width 169 height 61
select select "20270"
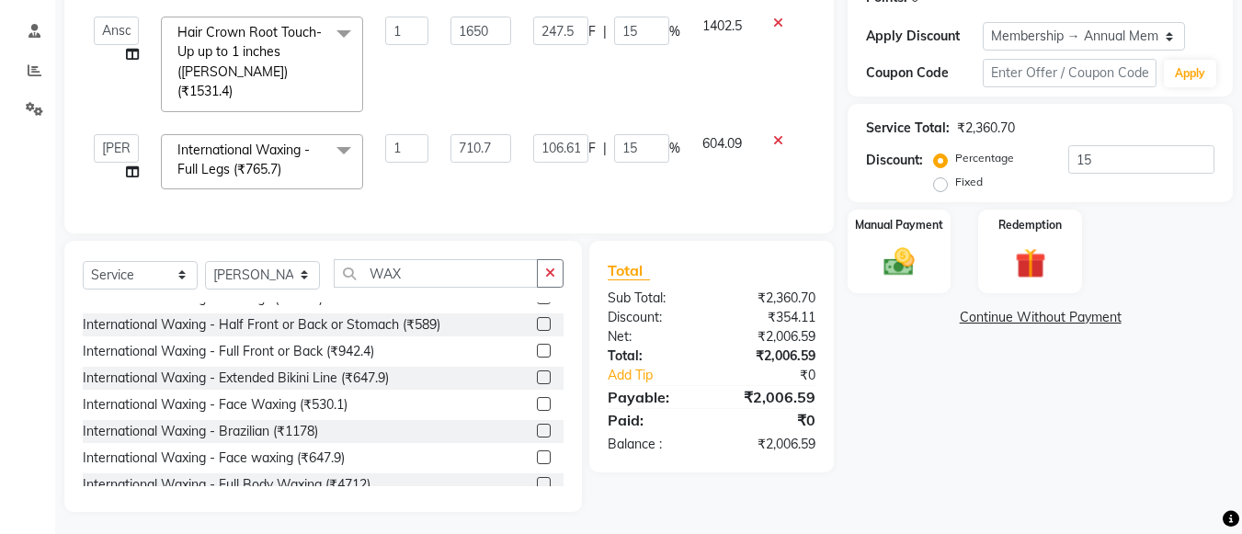
scroll to position [296, 0]
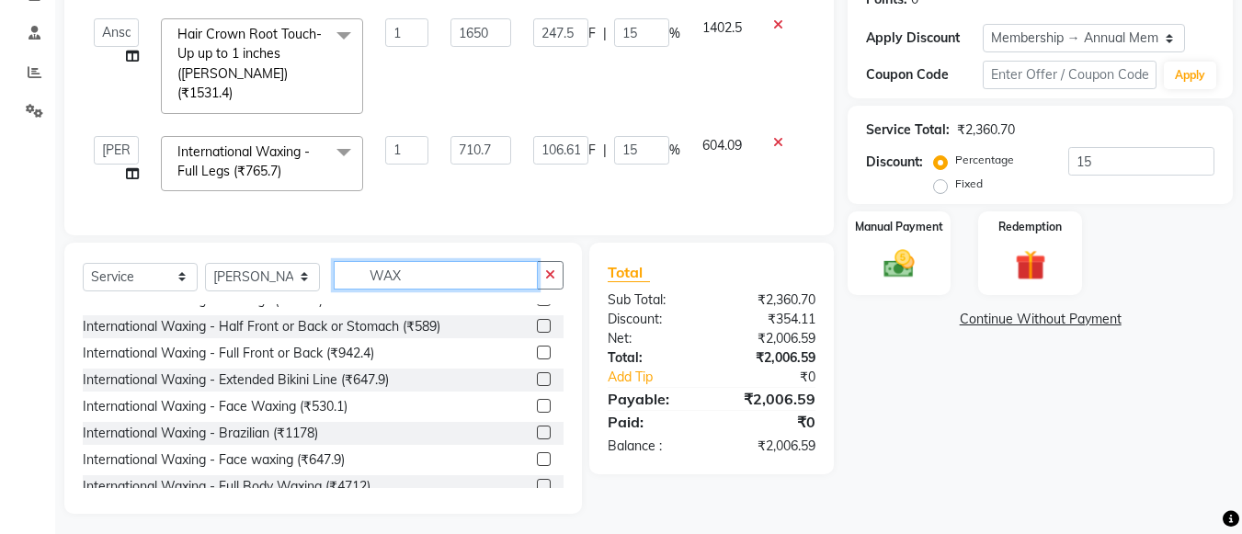
click at [451, 283] on input "WAX" at bounding box center [436, 275] width 204 height 28
type input "W"
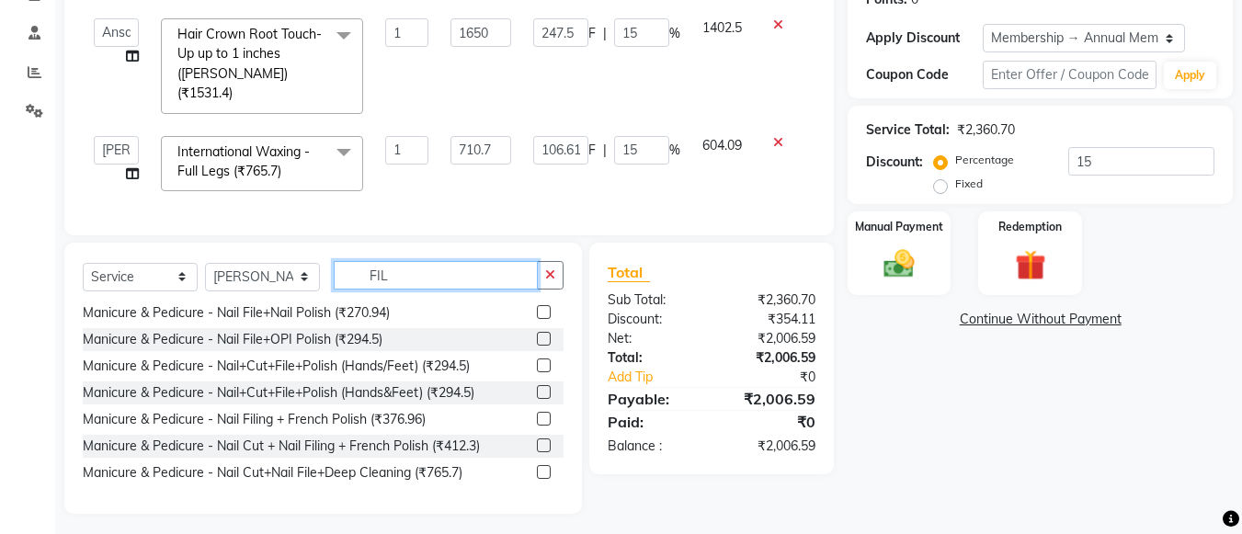
scroll to position [83, 0]
click at [451, 283] on input "FIL" at bounding box center [436, 275] width 204 height 28
type input "FIL"
click at [537, 334] on label at bounding box center [544, 339] width 14 height 14
click at [537, 334] on input "checkbox" at bounding box center [543, 340] width 12 height 12
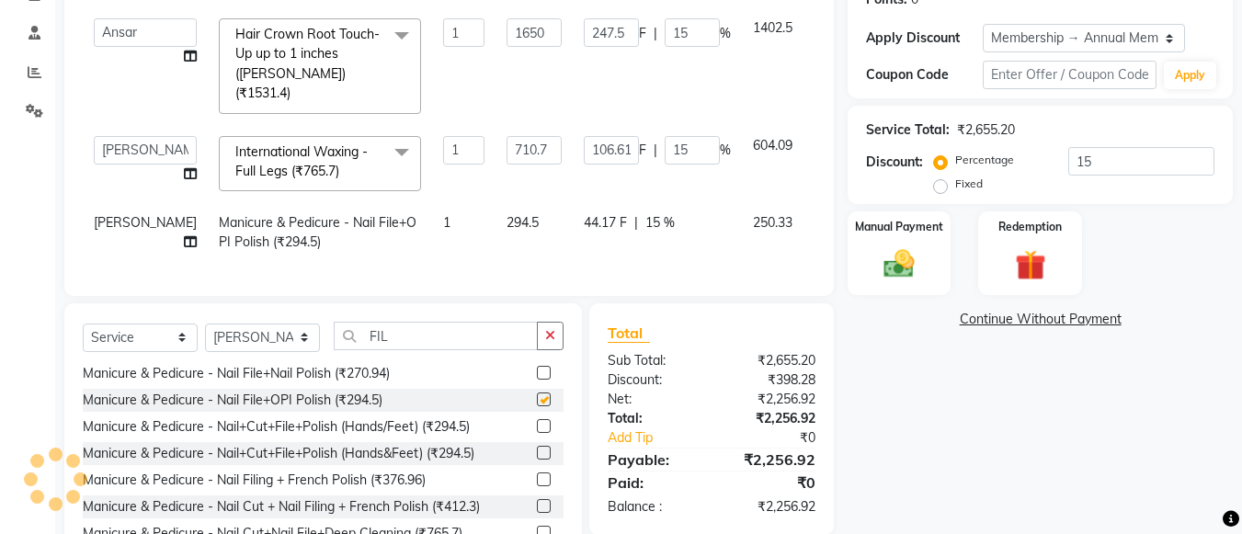
checkbox input "false"
click at [367, 202] on td "Manicure & Pedicure - Nail File+OPI Polish (₹294.5)" at bounding box center [320, 232] width 224 height 61
select select "20270"
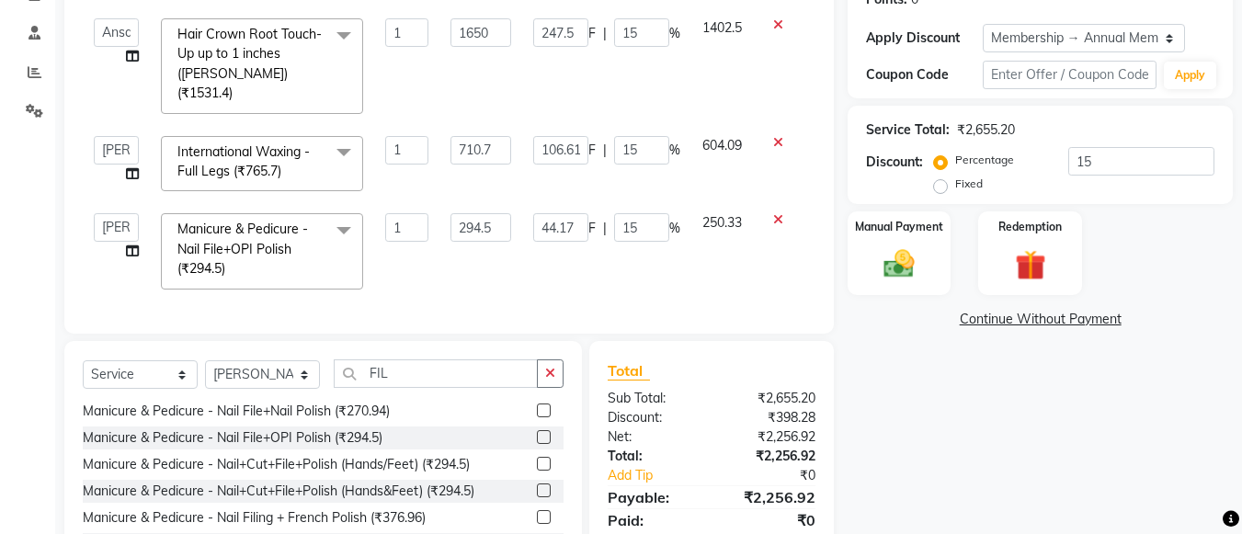
click at [248, 228] on span "Manicure & Pedicure - Nail File+OPI Polish (₹294.5)" at bounding box center [242, 249] width 131 height 56
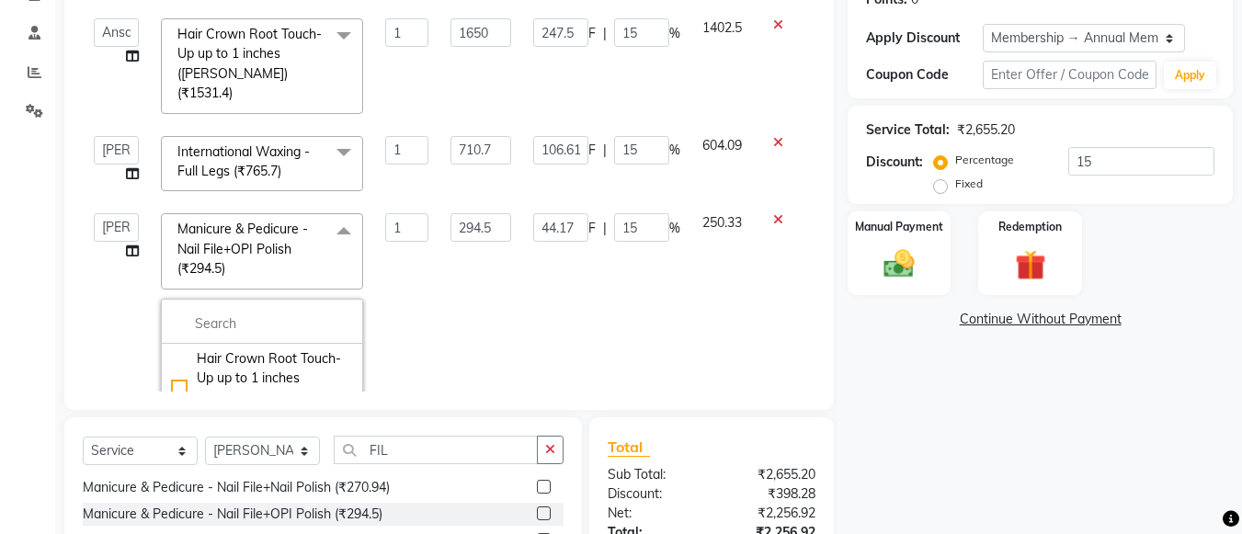
click at [248, 228] on span "Manicure & Pedicure - Nail File+OPI Polish (₹294.5)" at bounding box center [242, 249] width 131 height 56
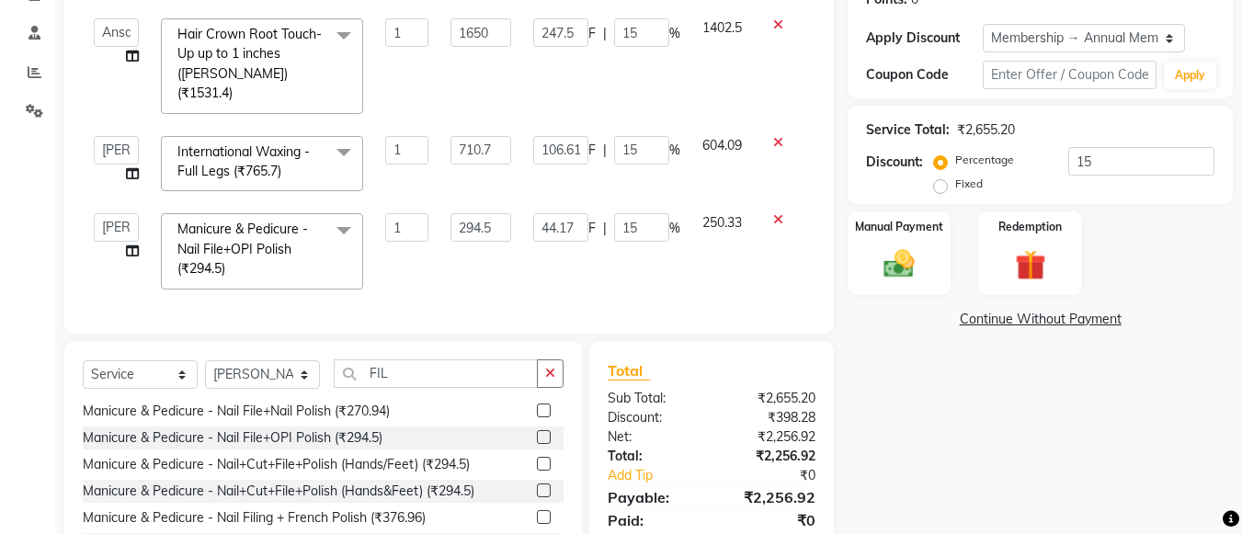
click at [395, 254] on td "1" at bounding box center [406, 250] width 65 height 97
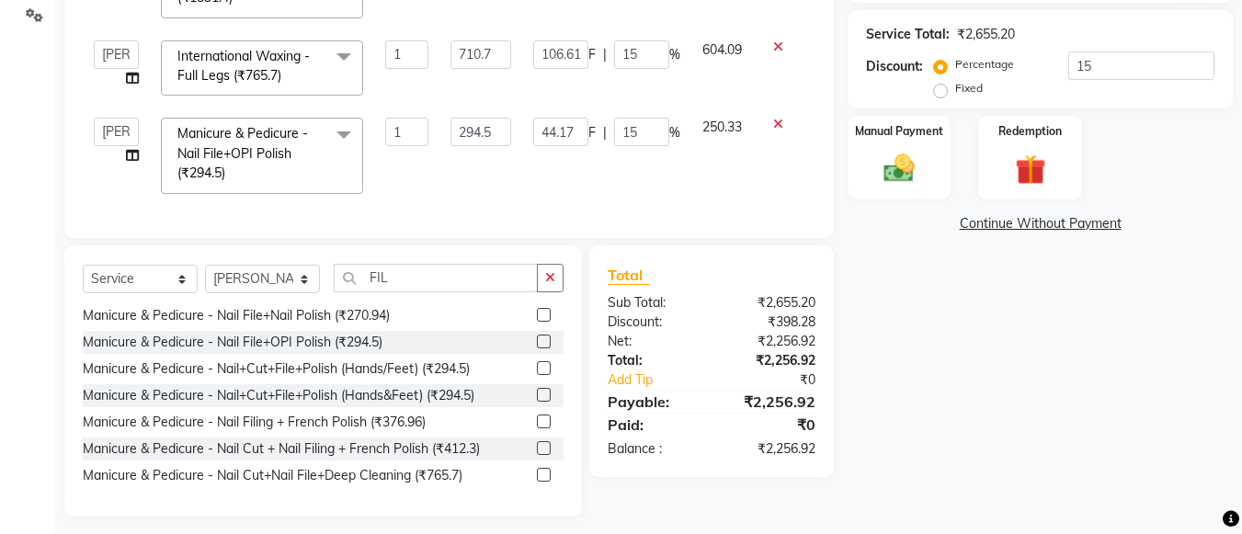
scroll to position [395, 0]
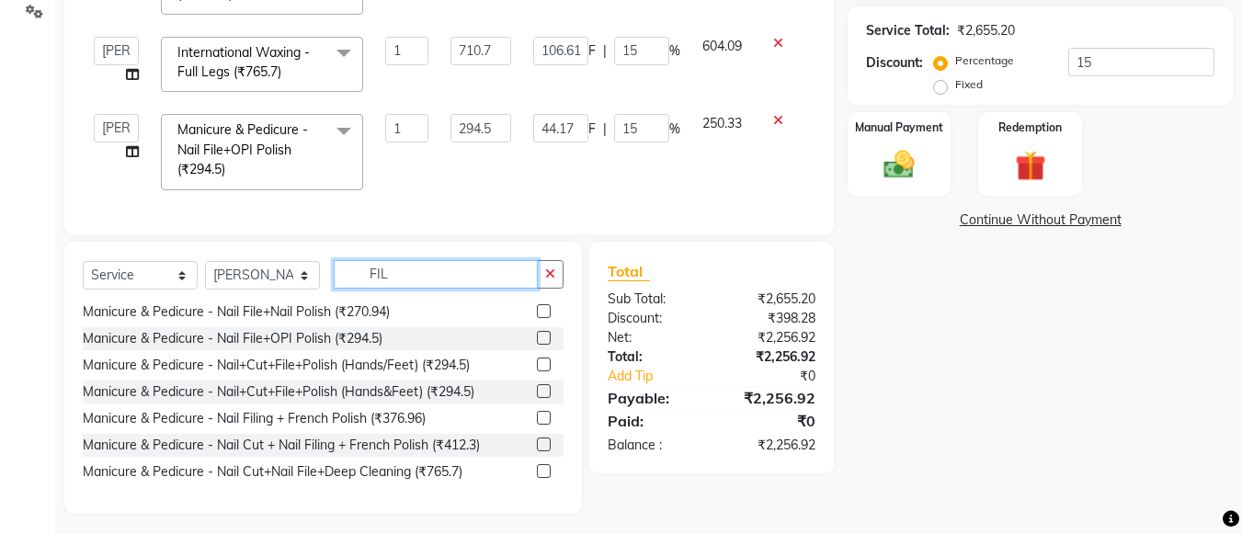
click at [392, 260] on input "FIL" at bounding box center [436, 274] width 204 height 28
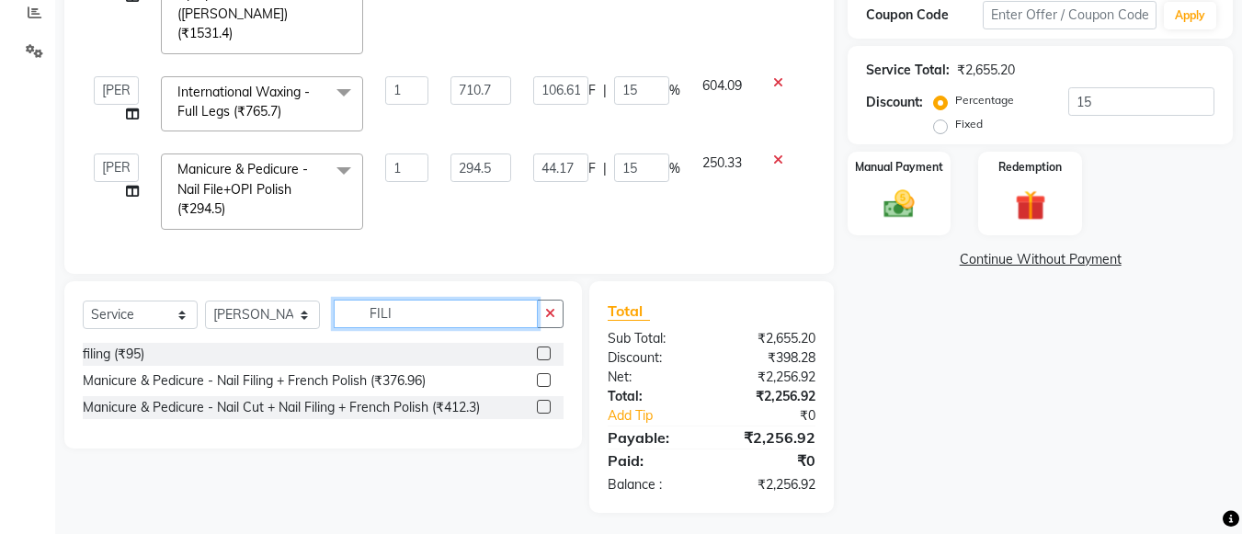
scroll to position [0, 0]
type input "FILIN"
click at [545, 347] on label at bounding box center [544, 353] width 14 height 14
click at [545, 348] on input "checkbox" at bounding box center [543, 354] width 12 height 12
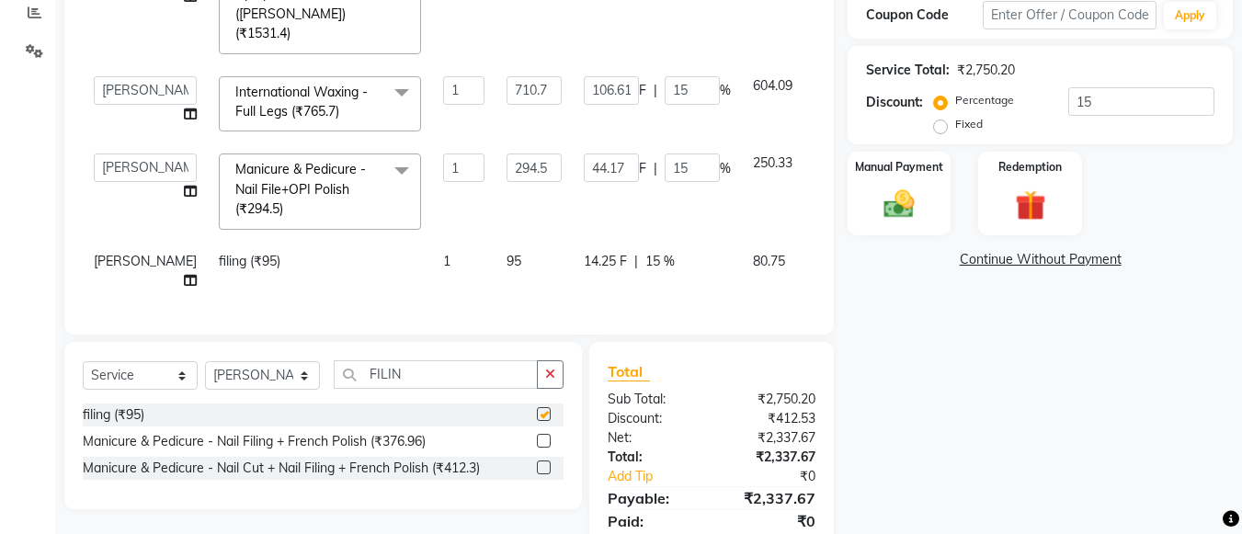
checkbox input "false"
click at [495, 241] on td "95" at bounding box center [533, 271] width 77 height 61
select select "20270"
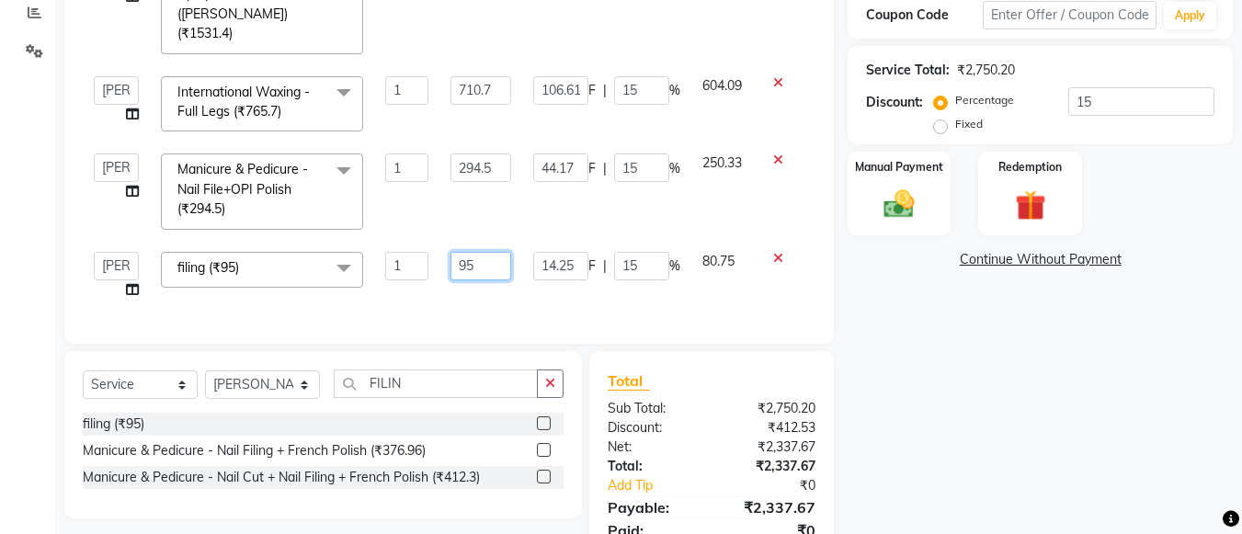
click at [483, 252] on input "95" at bounding box center [480, 266] width 61 height 28
type input "9"
type input "115"
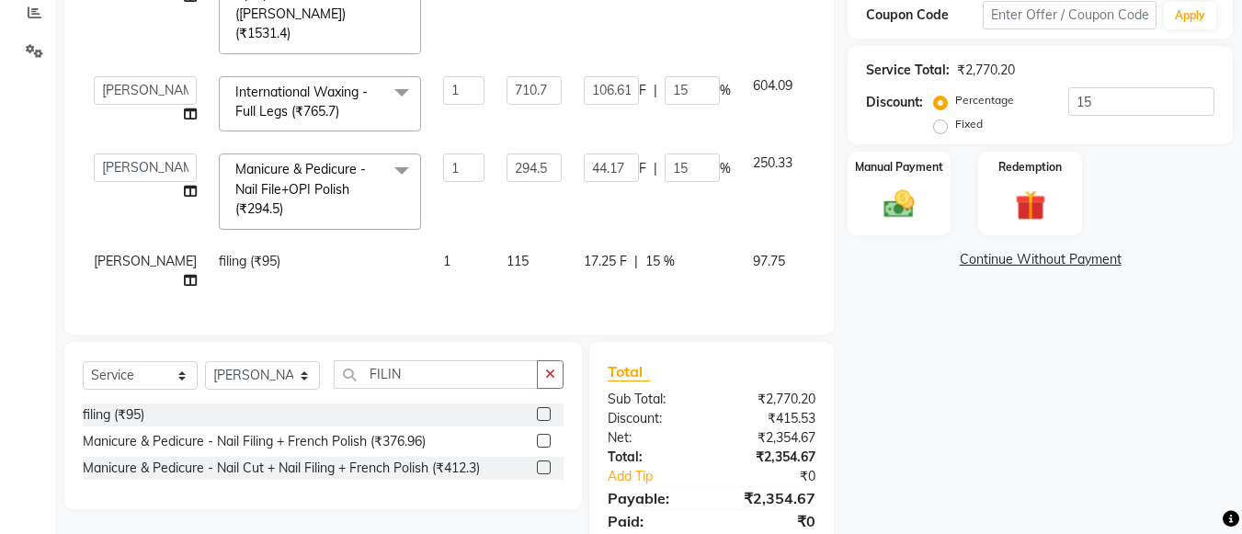
click at [576, 264] on td "17.25 F | 15 %" at bounding box center [657, 271] width 169 height 61
select select "20270"
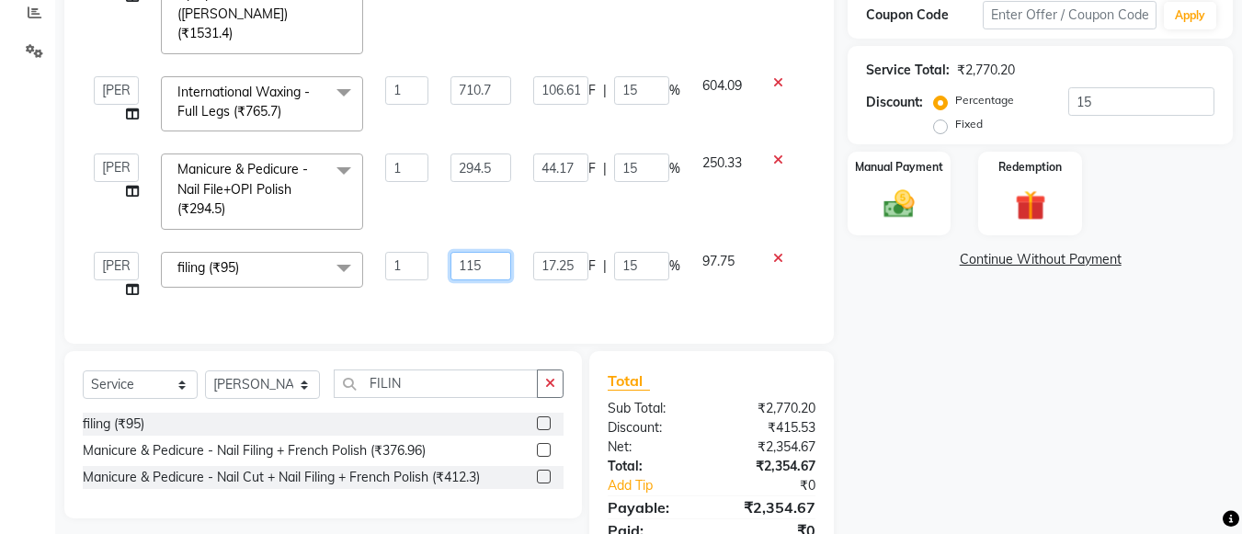
click at [484, 252] on input "115" at bounding box center [480, 266] width 61 height 28
type input "118"
click at [548, 271] on td "17.25 F | 15 %" at bounding box center [606, 276] width 169 height 70
select select "20270"
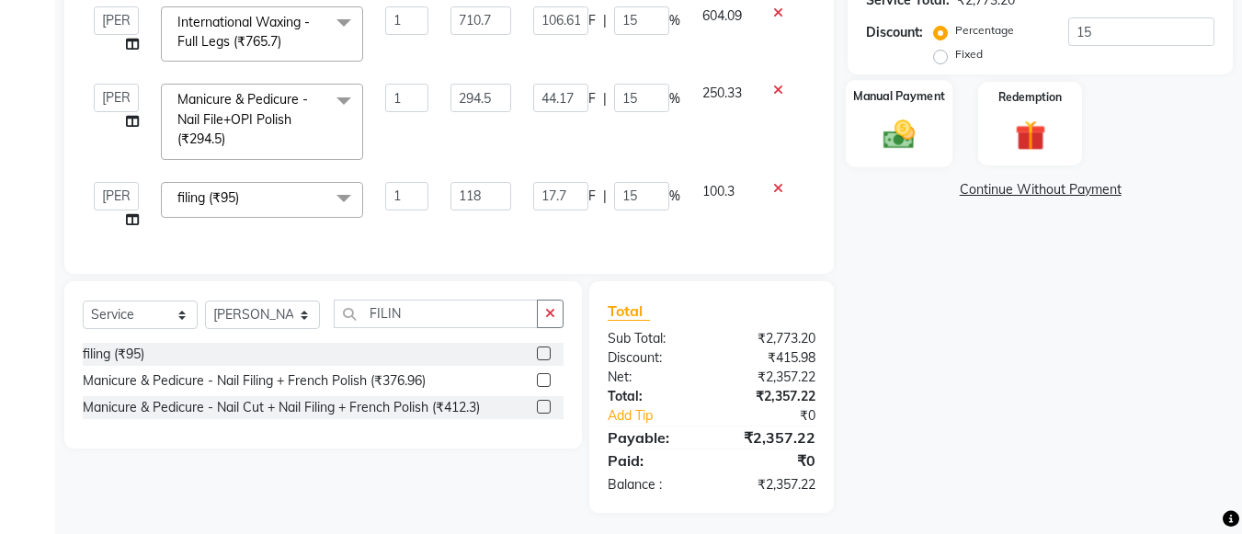
click at [912, 112] on div "Manual Payment" at bounding box center [900, 123] width 108 height 87
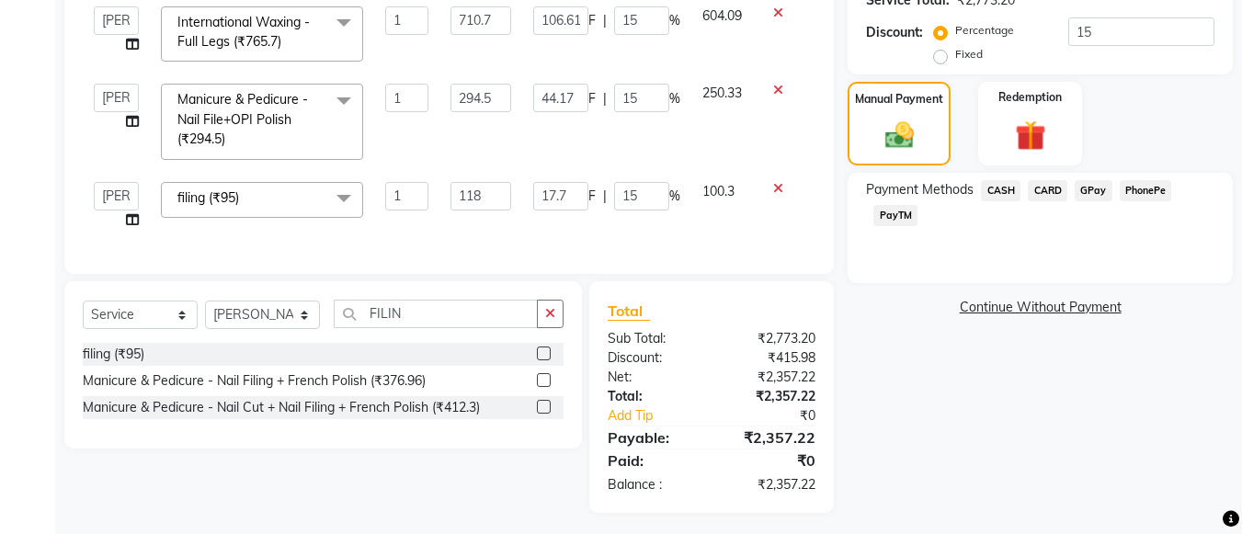
click at [996, 193] on span "CASH" at bounding box center [1001, 190] width 40 height 21
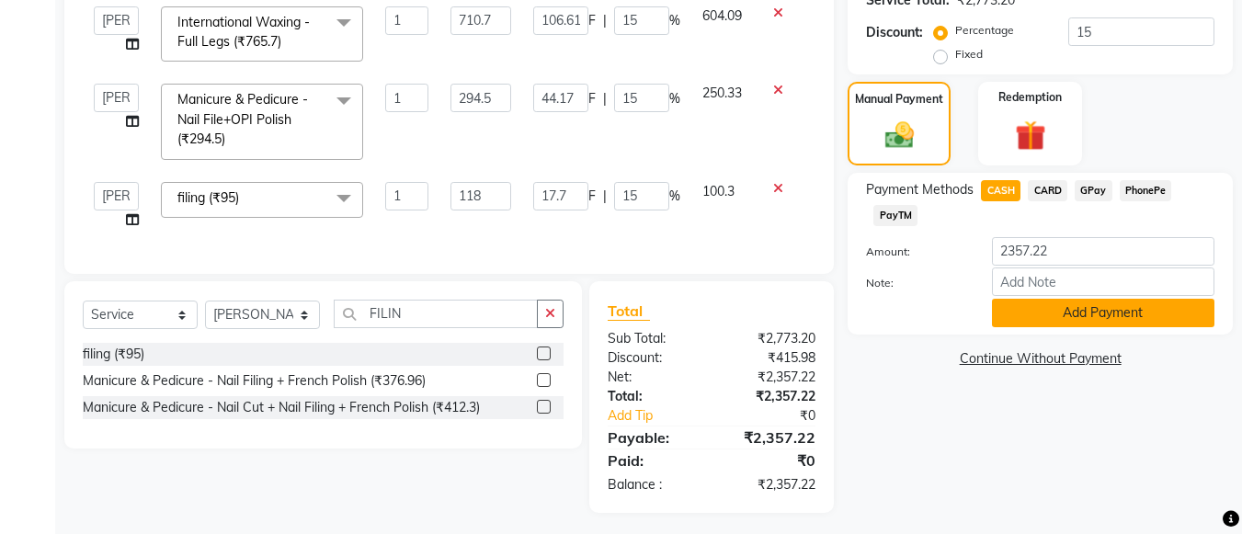
click at [1070, 313] on button "Add Payment" at bounding box center [1103, 313] width 222 height 28
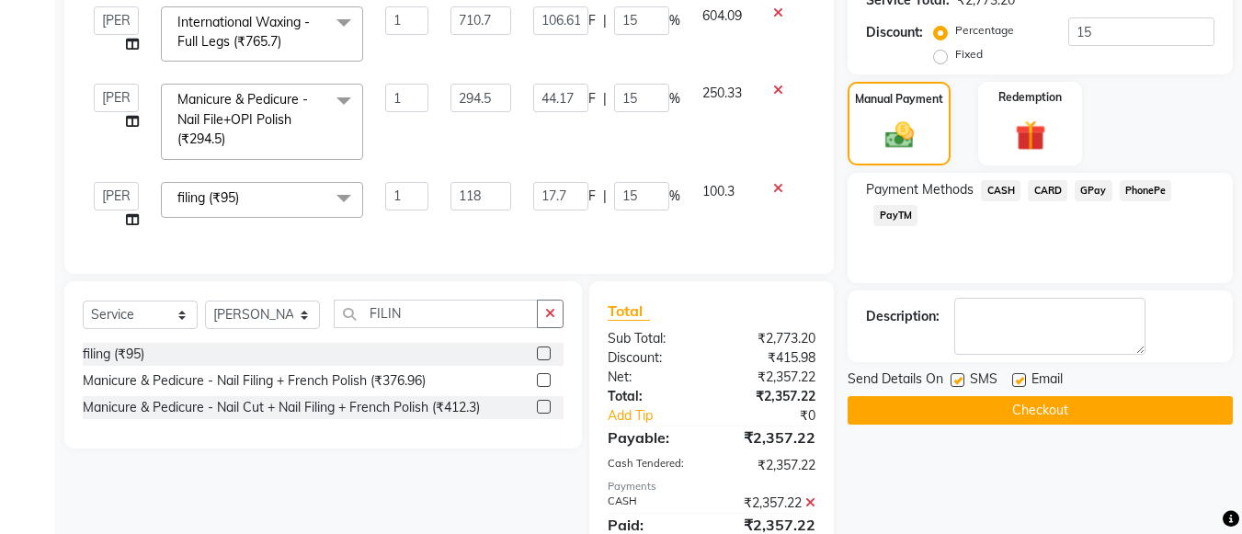
click at [1081, 416] on button "Checkout" at bounding box center [1039, 410] width 385 height 28
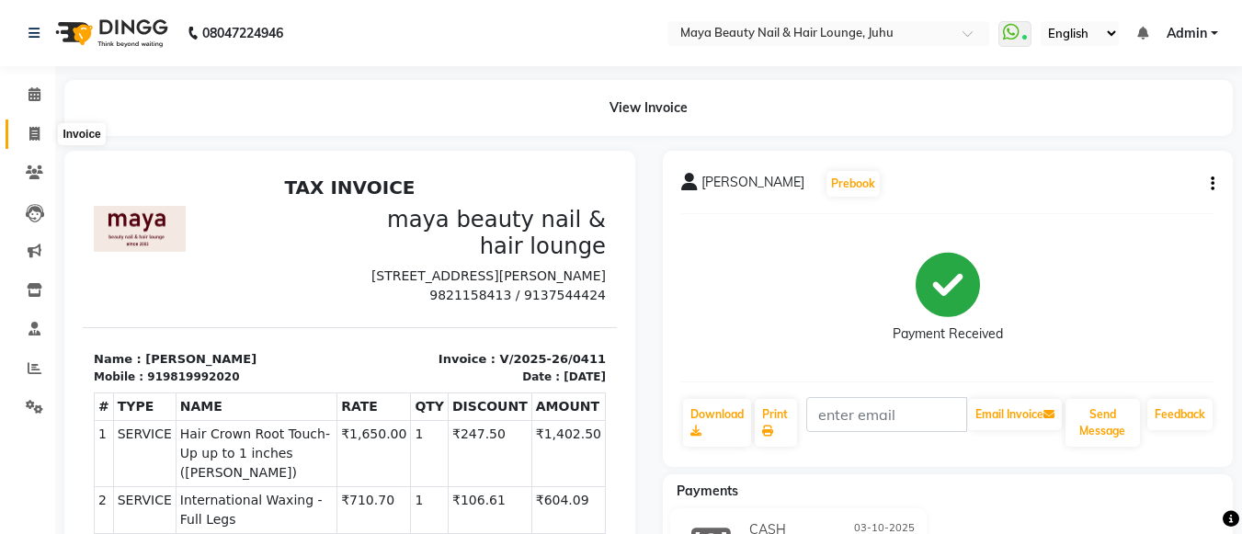
click at [30, 135] on icon at bounding box center [34, 134] width 10 height 14
select select "service"
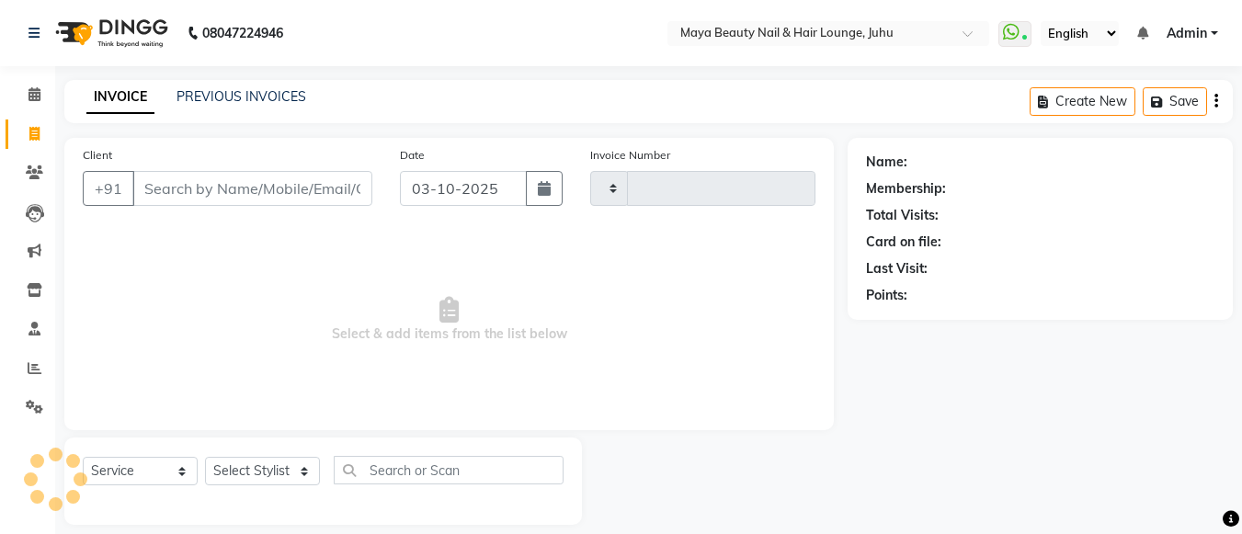
type input "0412"
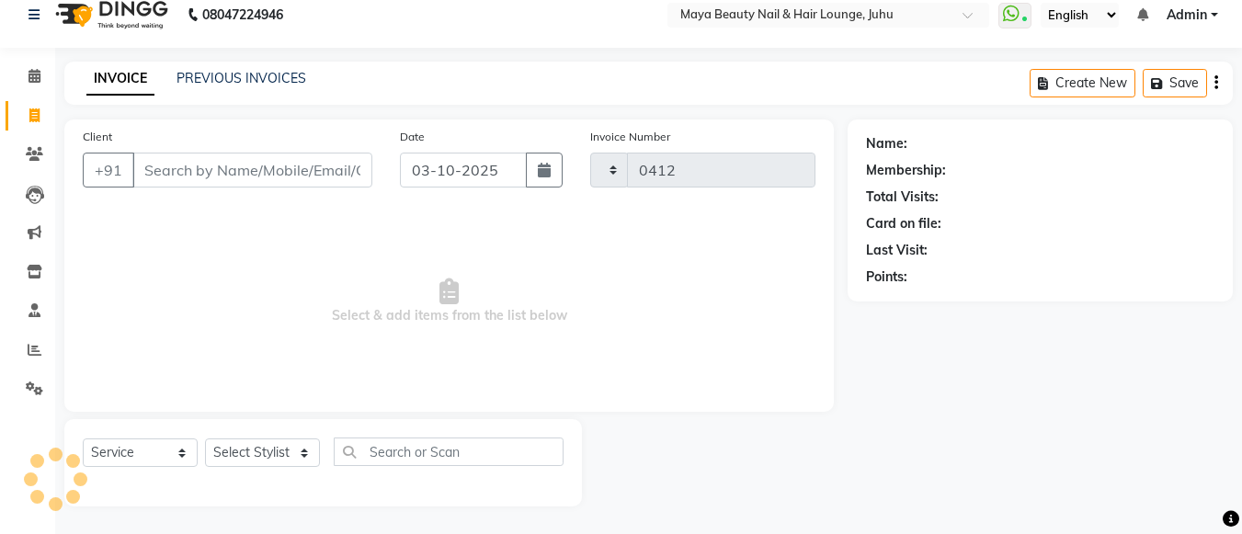
select select "4023"
click at [157, 169] on input "Client" at bounding box center [252, 170] width 240 height 35
